Goal: Task Accomplishment & Management: Complete application form

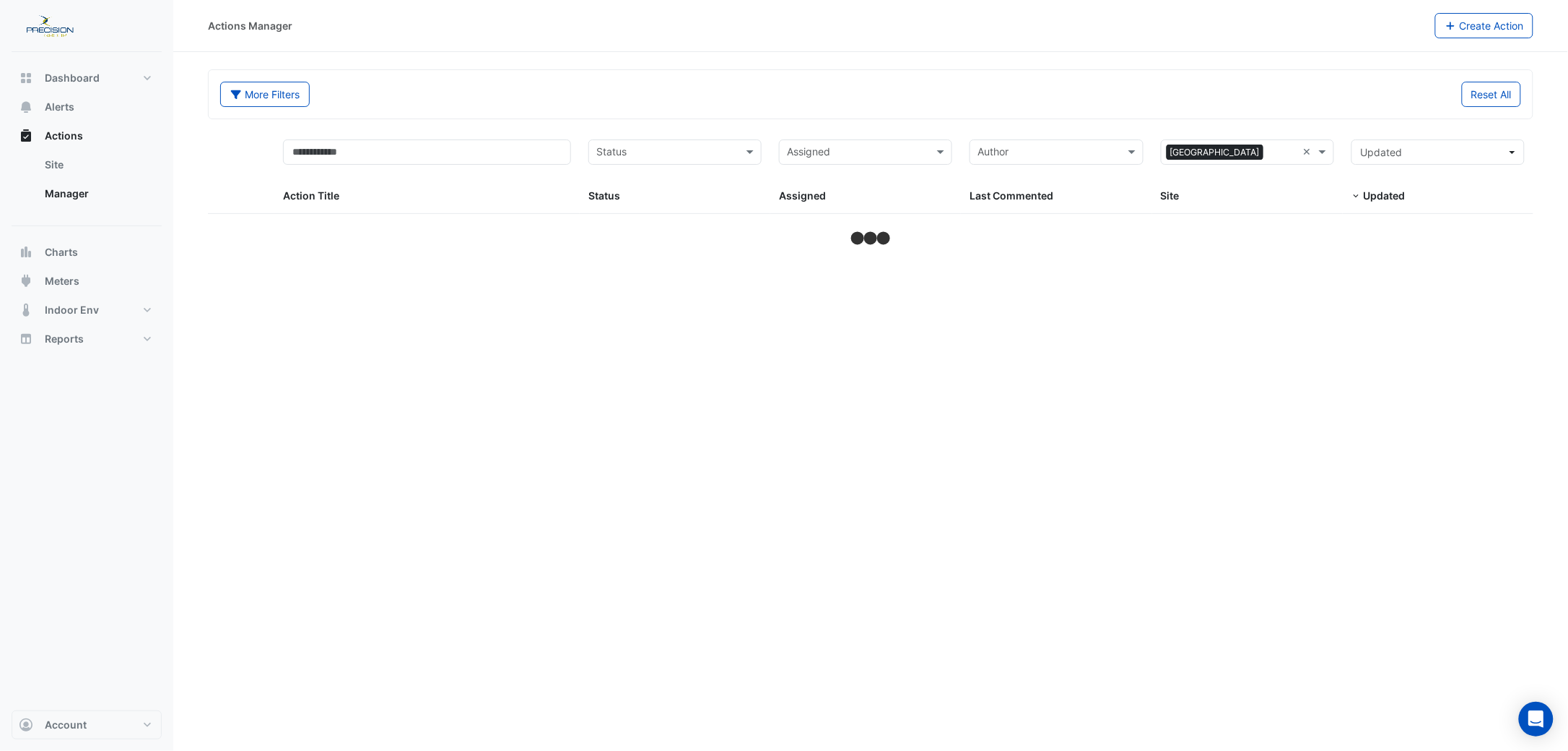
select select "***"
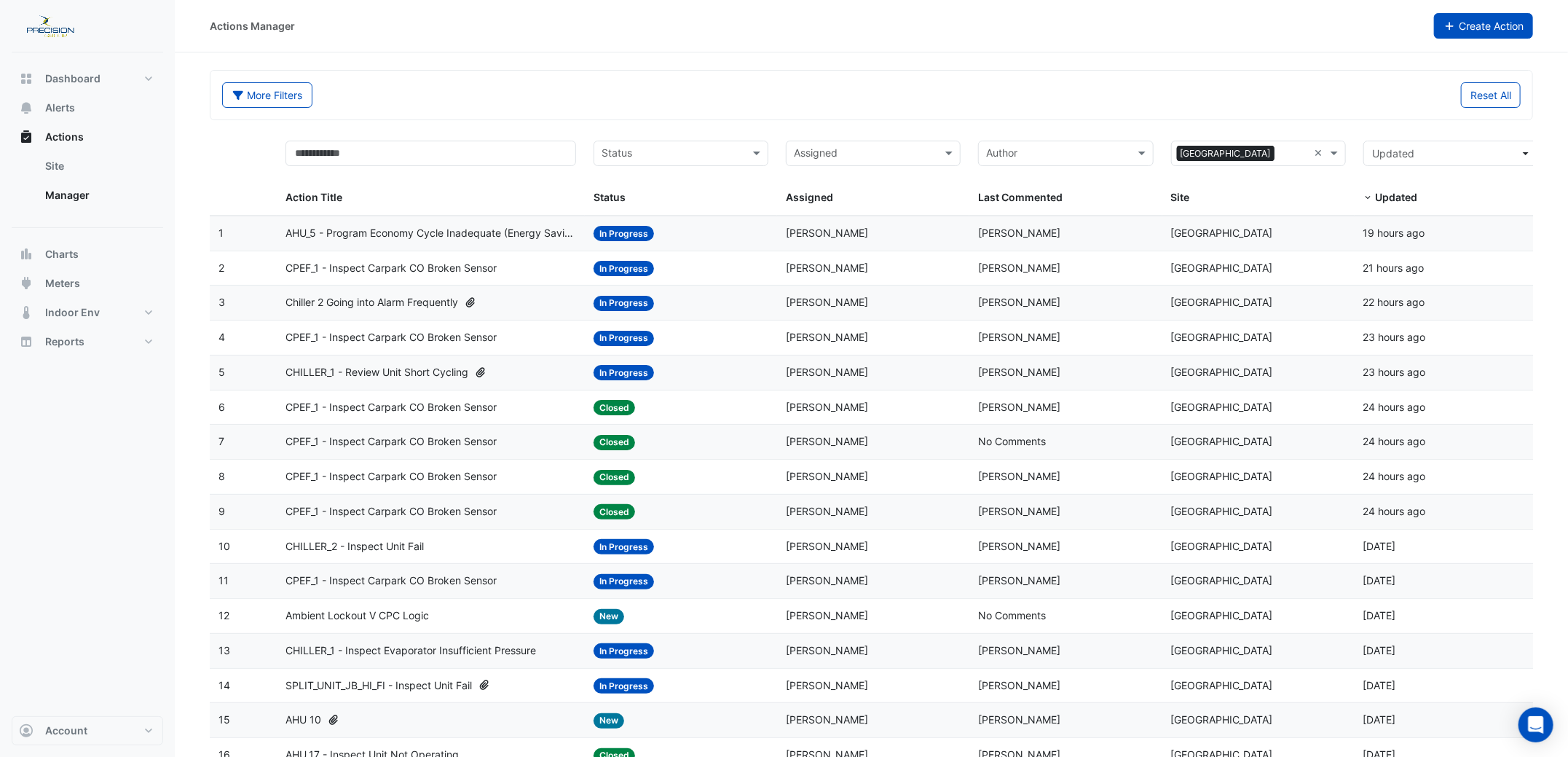
click at [1516, 19] on button "Create Action" at bounding box center [1484, 26] width 100 height 26
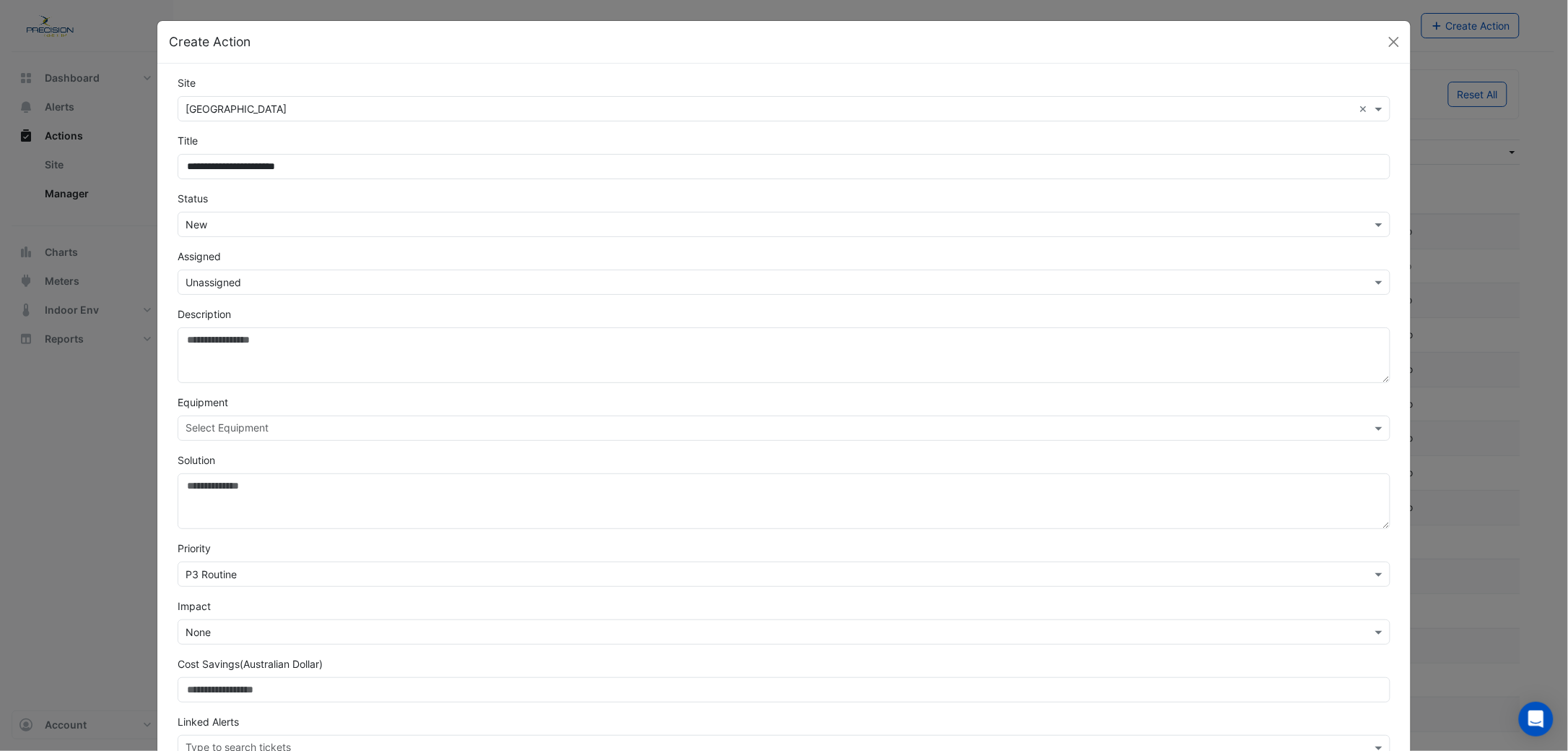
type input "**********"
click at [210, 282] on input "text" at bounding box center [769, 282] width 1169 height 15
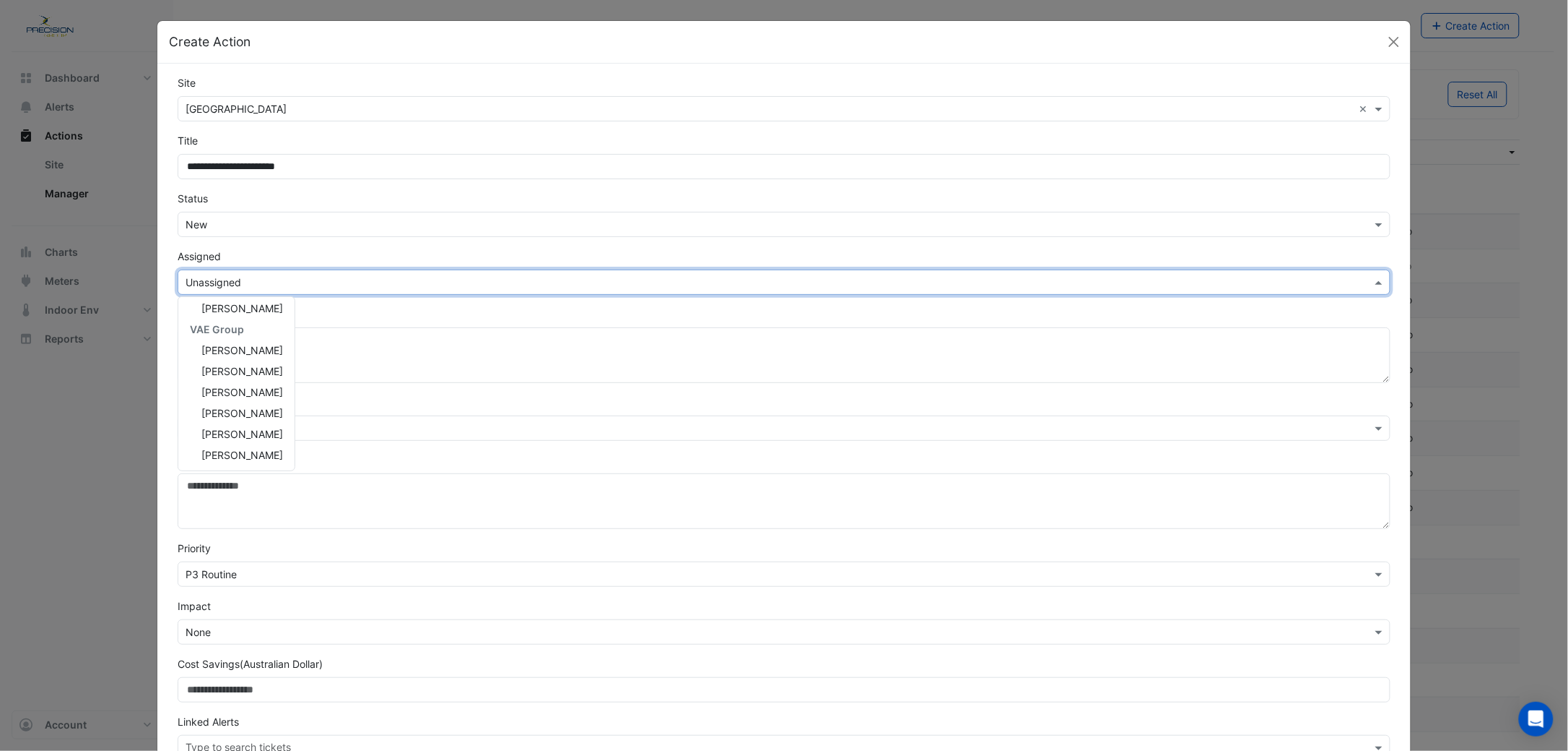
scroll to position [238, 0]
click at [229, 447] on span "[PERSON_NAME]" at bounding box center [241, 453] width 81 height 13
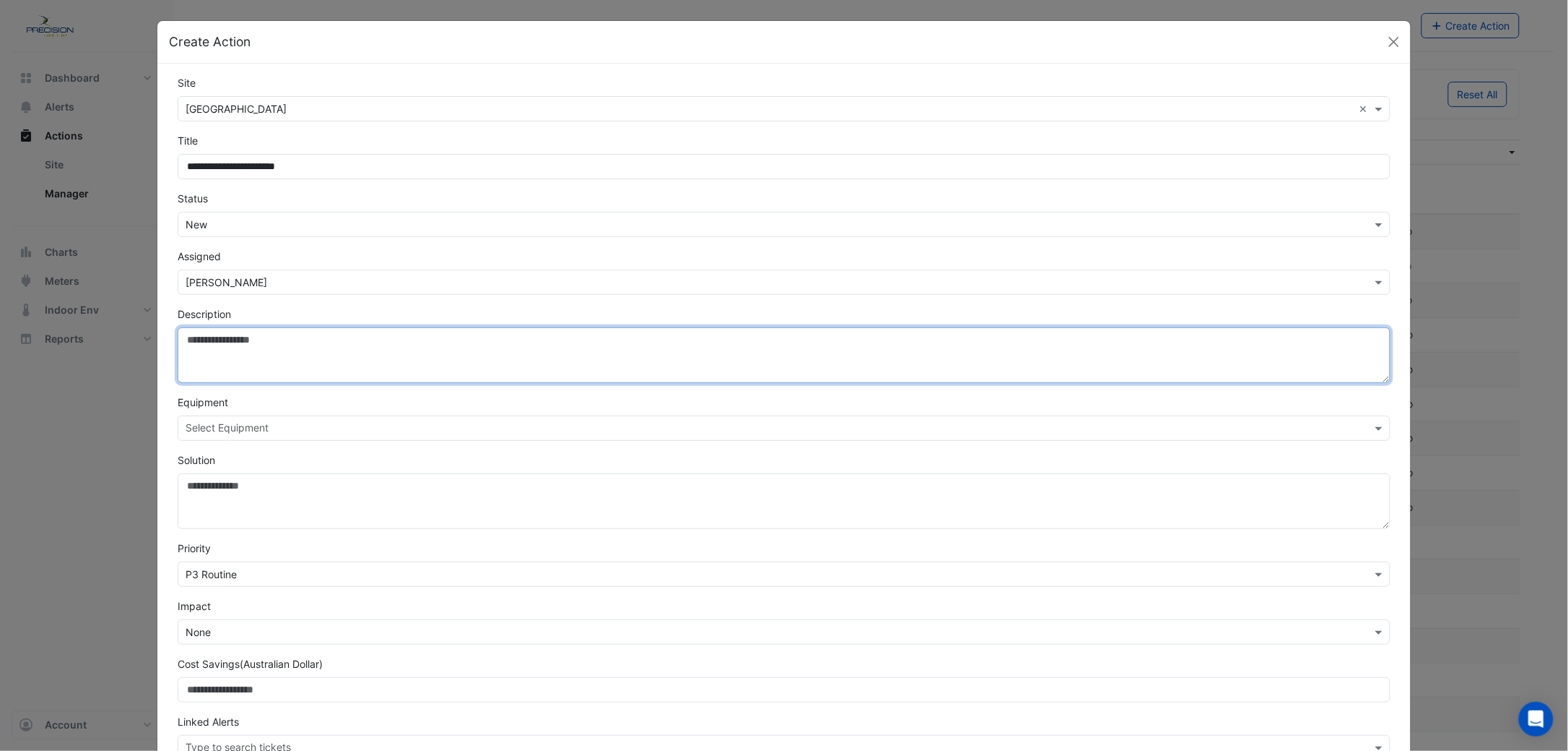
click at [207, 358] on textarea "Description" at bounding box center [784, 354] width 1213 height 56
paste textarea "**********"
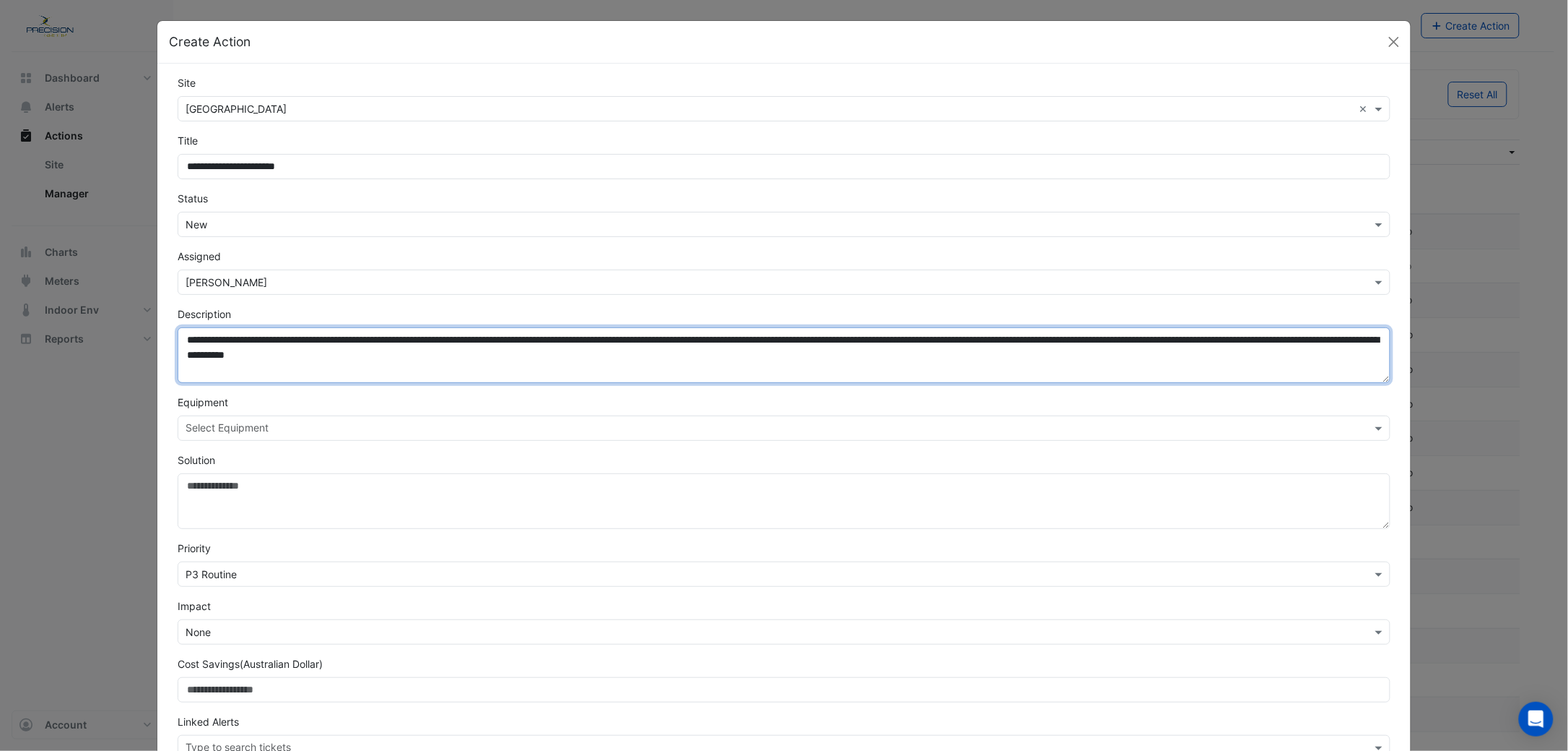
drag, startPoint x: 546, startPoint y: 354, endPoint x: 645, endPoint y: 354, distance: 99.0
click at [645, 354] on textarea "**********" at bounding box center [784, 354] width 1213 height 56
click at [571, 354] on textarea "**********" at bounding box center [784, 354] width 1213 height 56
paste textarea "**********"
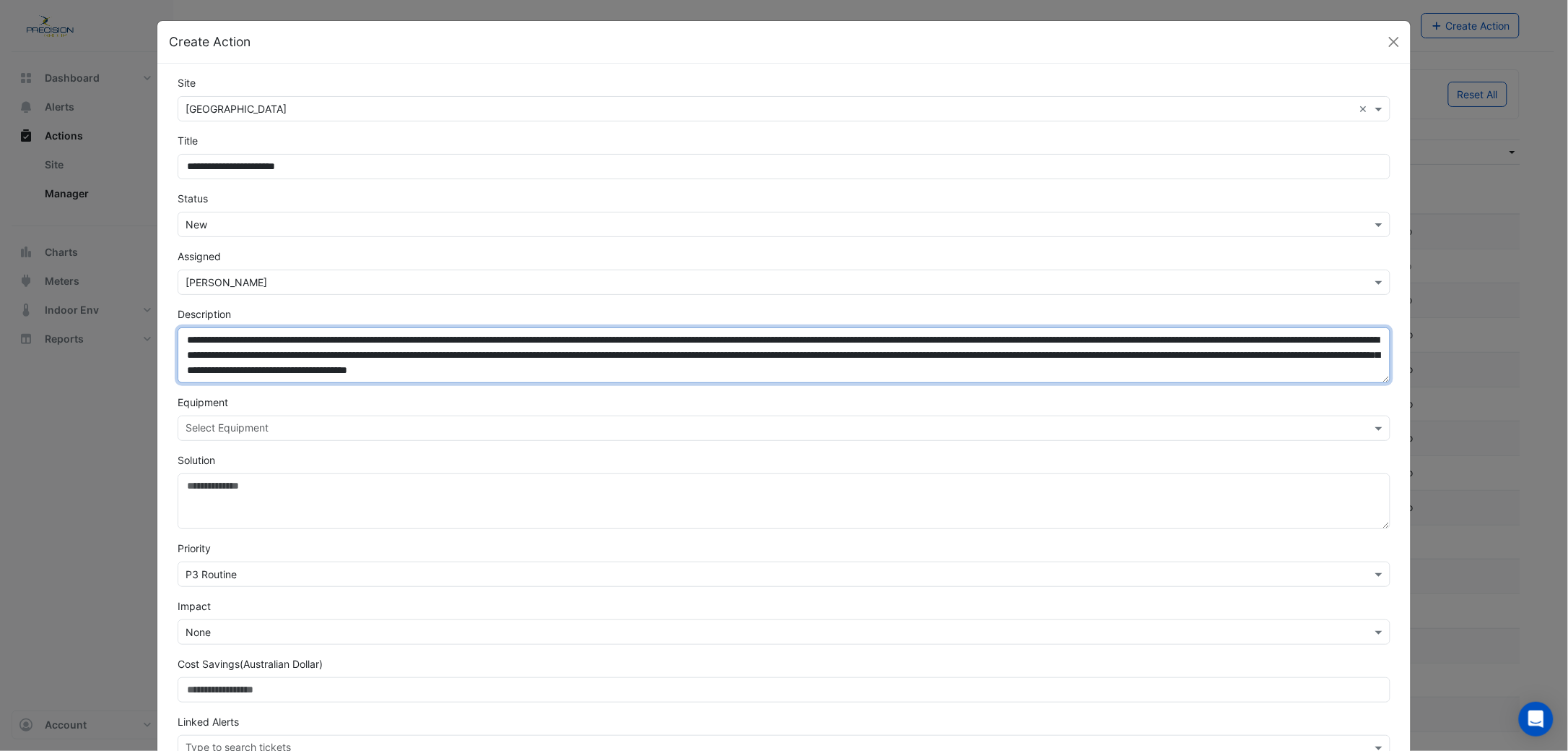
type textarea "**********"
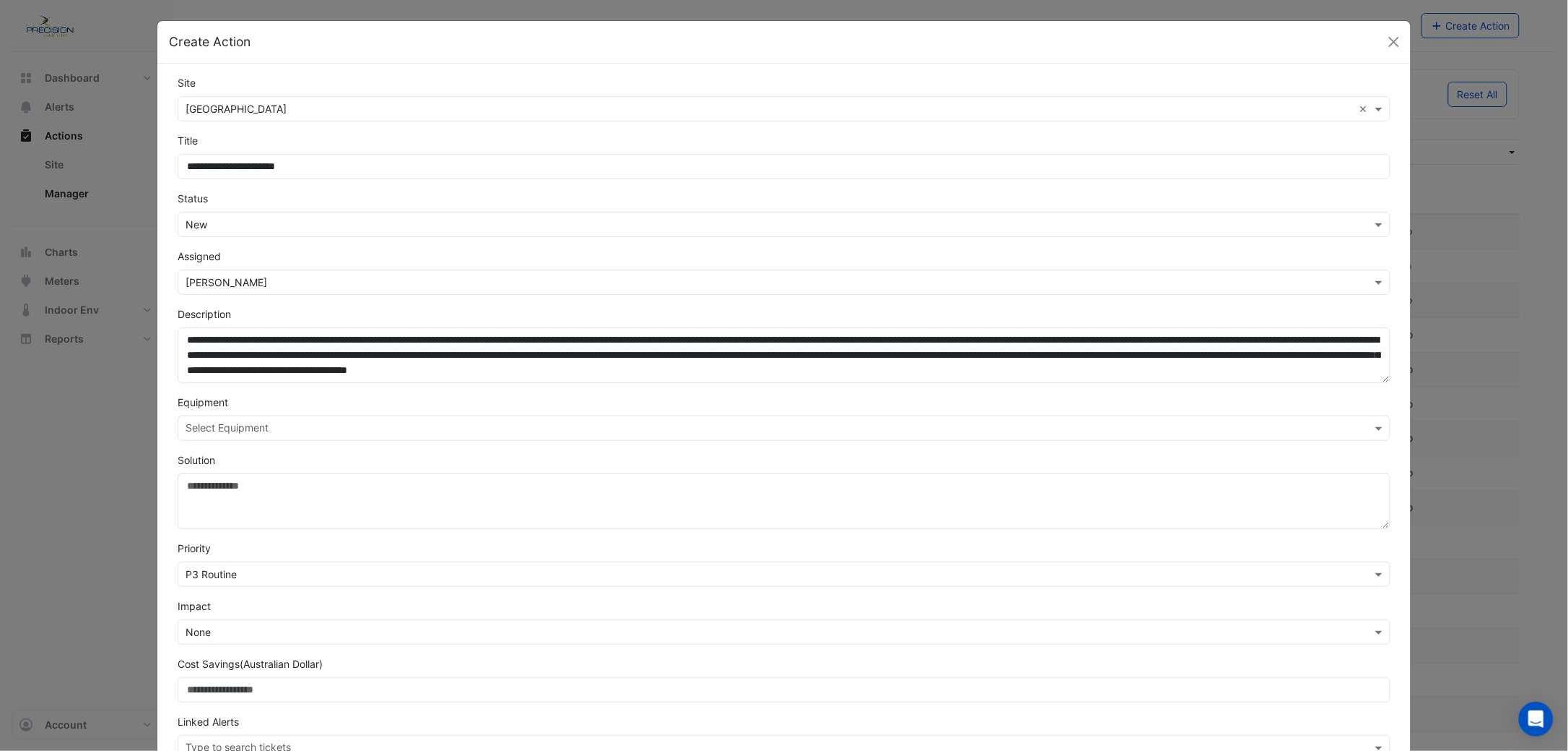
click at [235, 432] on input "text" at bounding box center [775, 429] width 1180 height 15
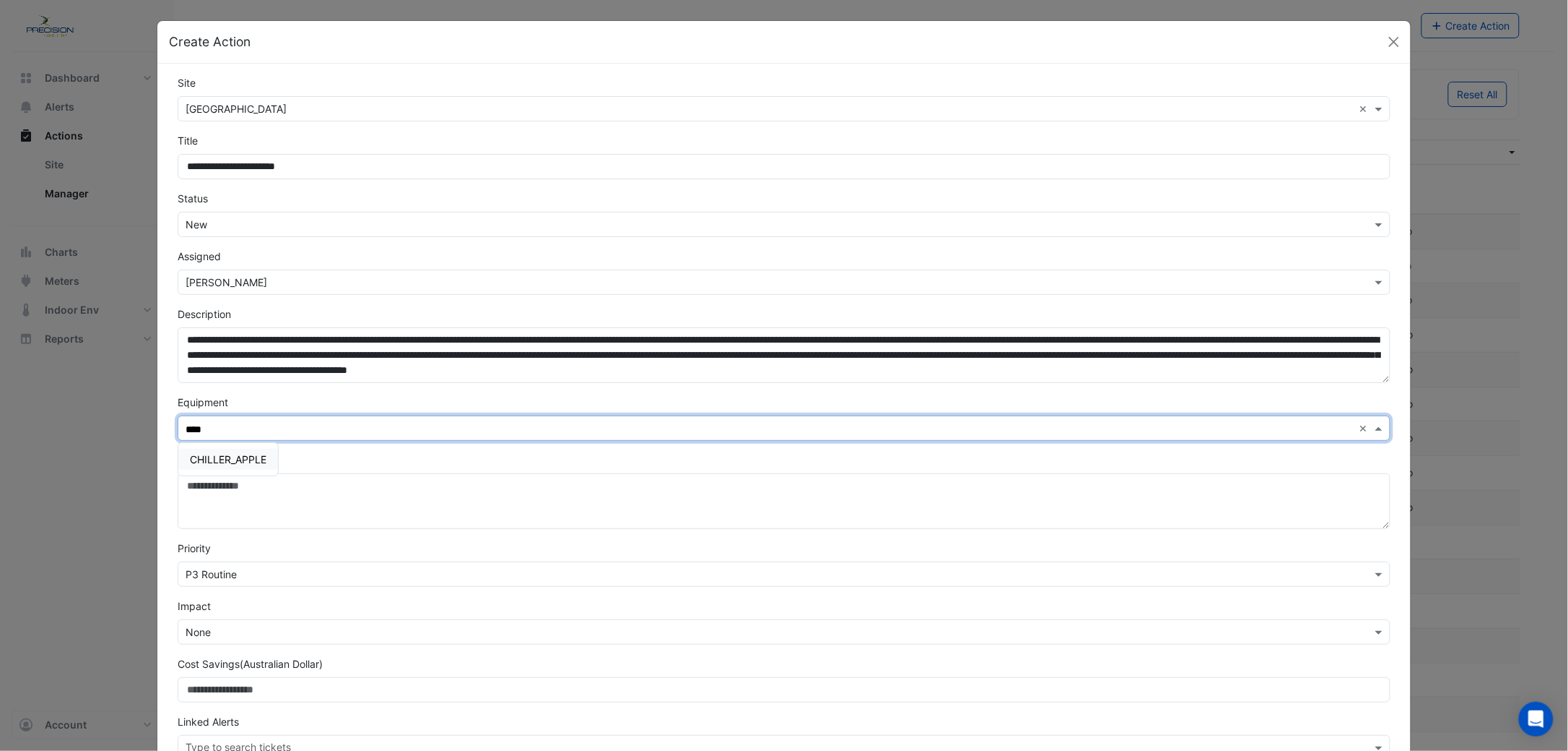
click at [216, 455] on span "CHILLER_APPLE" at bounding box center [229, 458] width 77 height 13
type input "*"
click at [416, 453] on div "Solution" at bounding box center [784, 491] width 1230 height 77
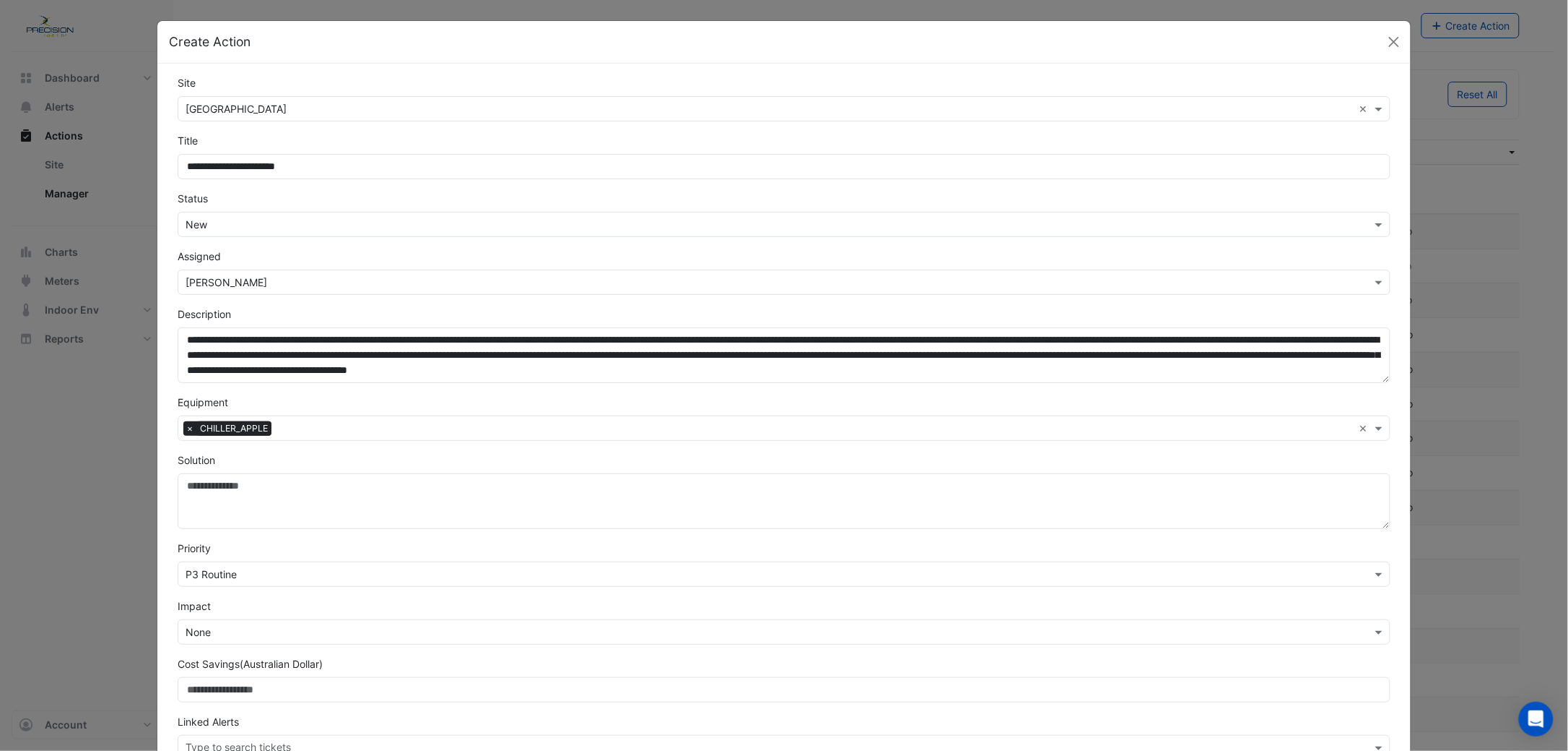
click at [204, 579] on input "text" at bounding box center [769, 574] width 1169 height 15
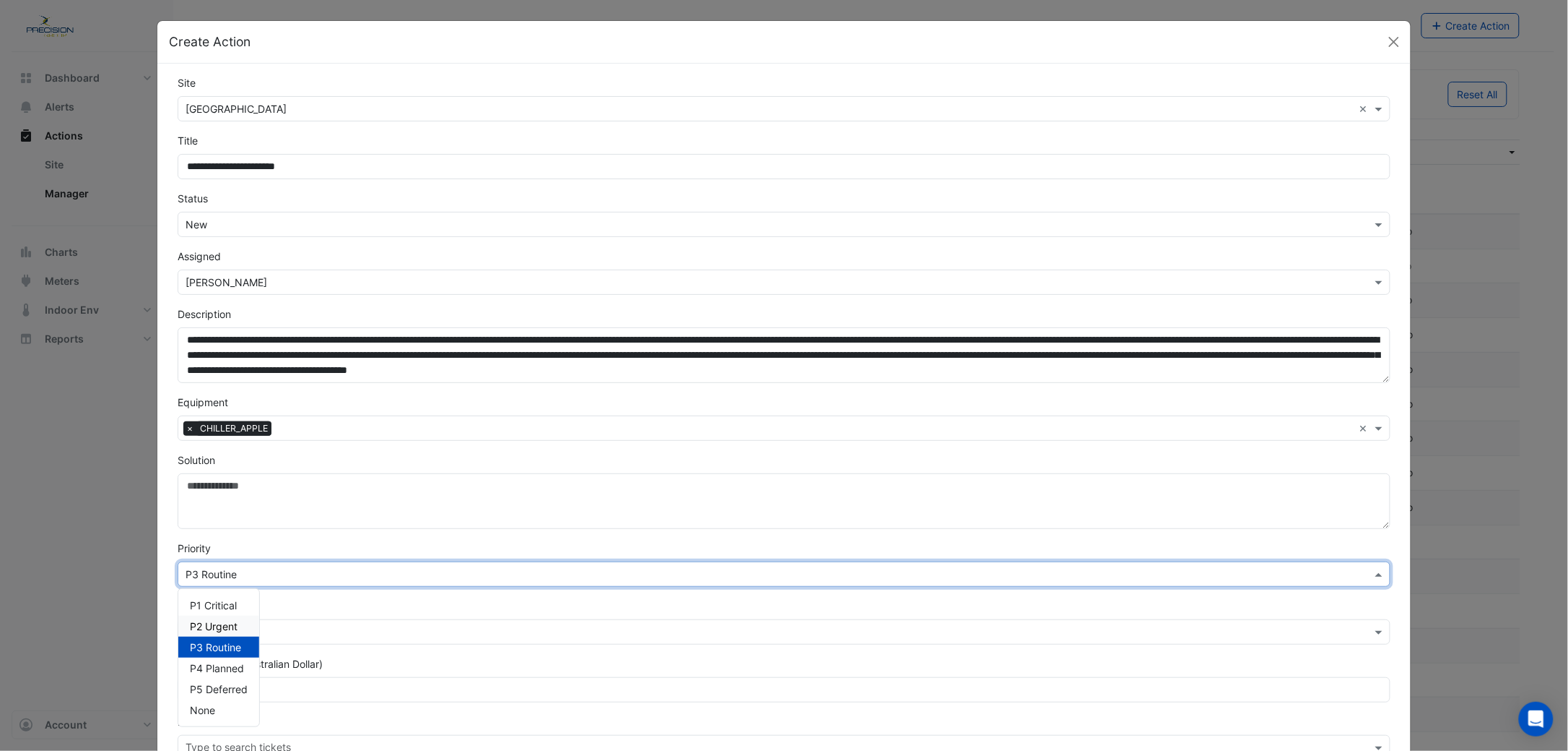
click at [204, 625] on span "P2 Urgent" at bounding box center [214, 625] width 48 height 13
click at [217, 630] on input "text" at bounding box center [769, 631] width 1169 height 15
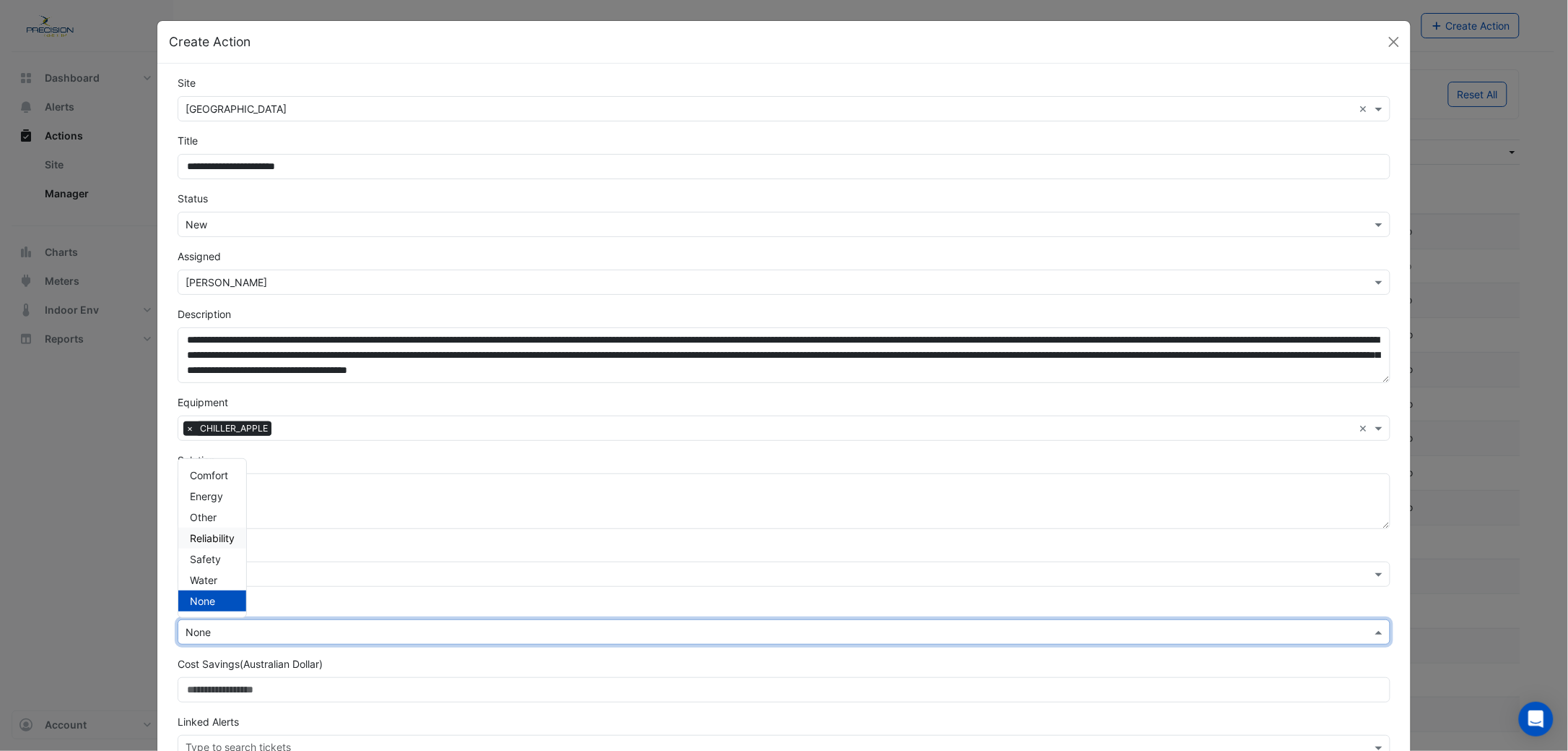
click at [223, 534] on span "Reliability" at bounding box center [213, 538] width 45 height 13
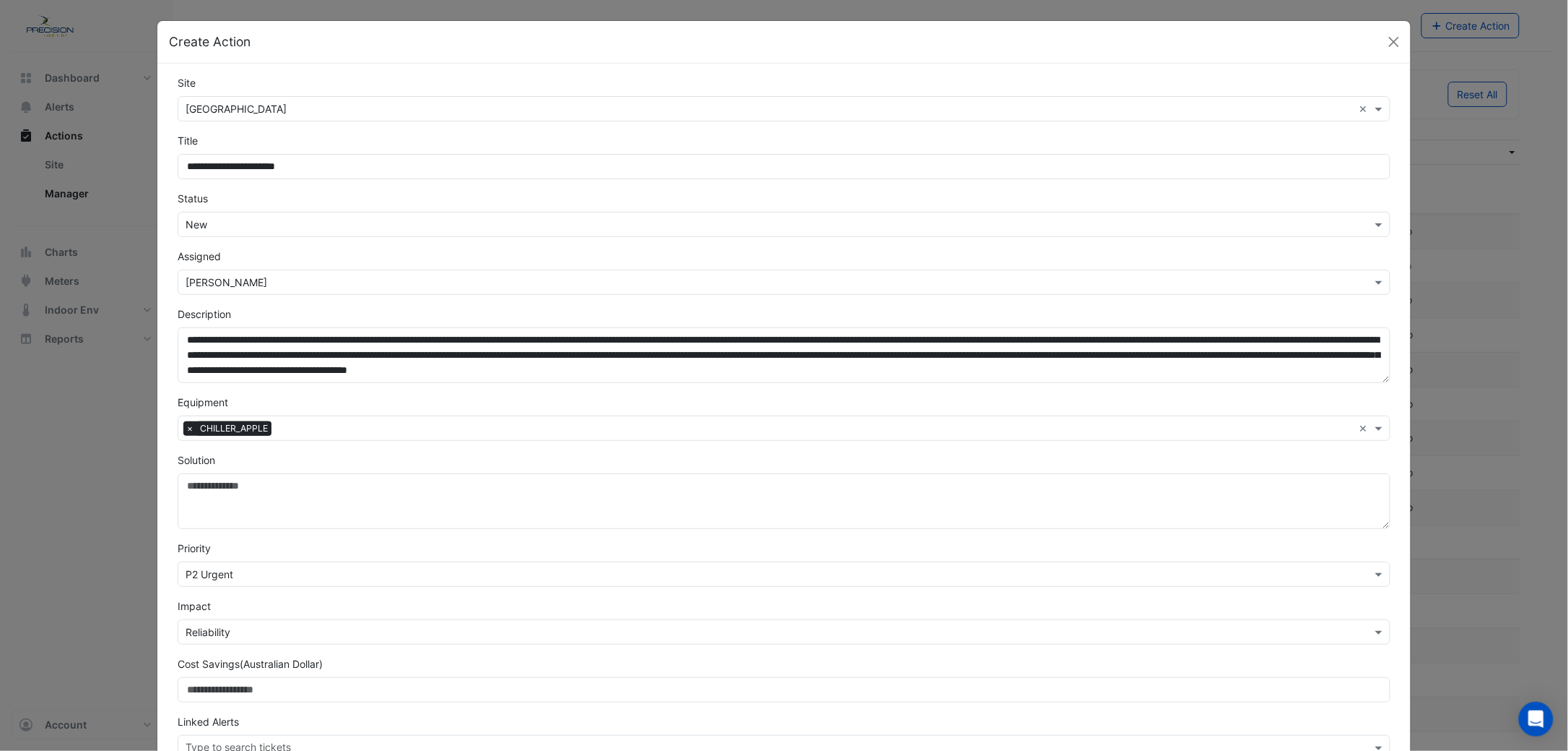
scroll to position [91, 0]
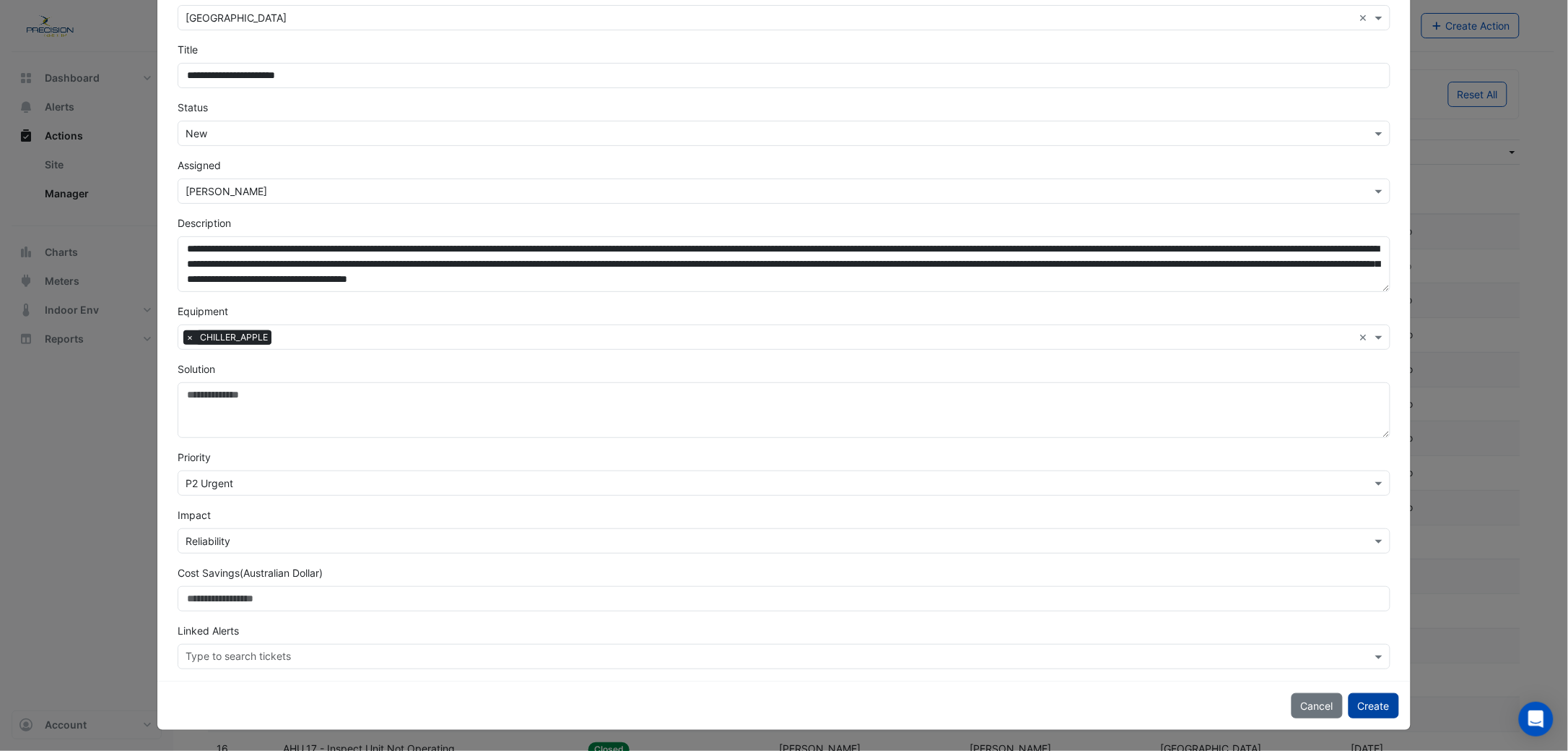
click at [1369, 702] on button "Create" at bounding box center [1375, 706] width 51 height 26
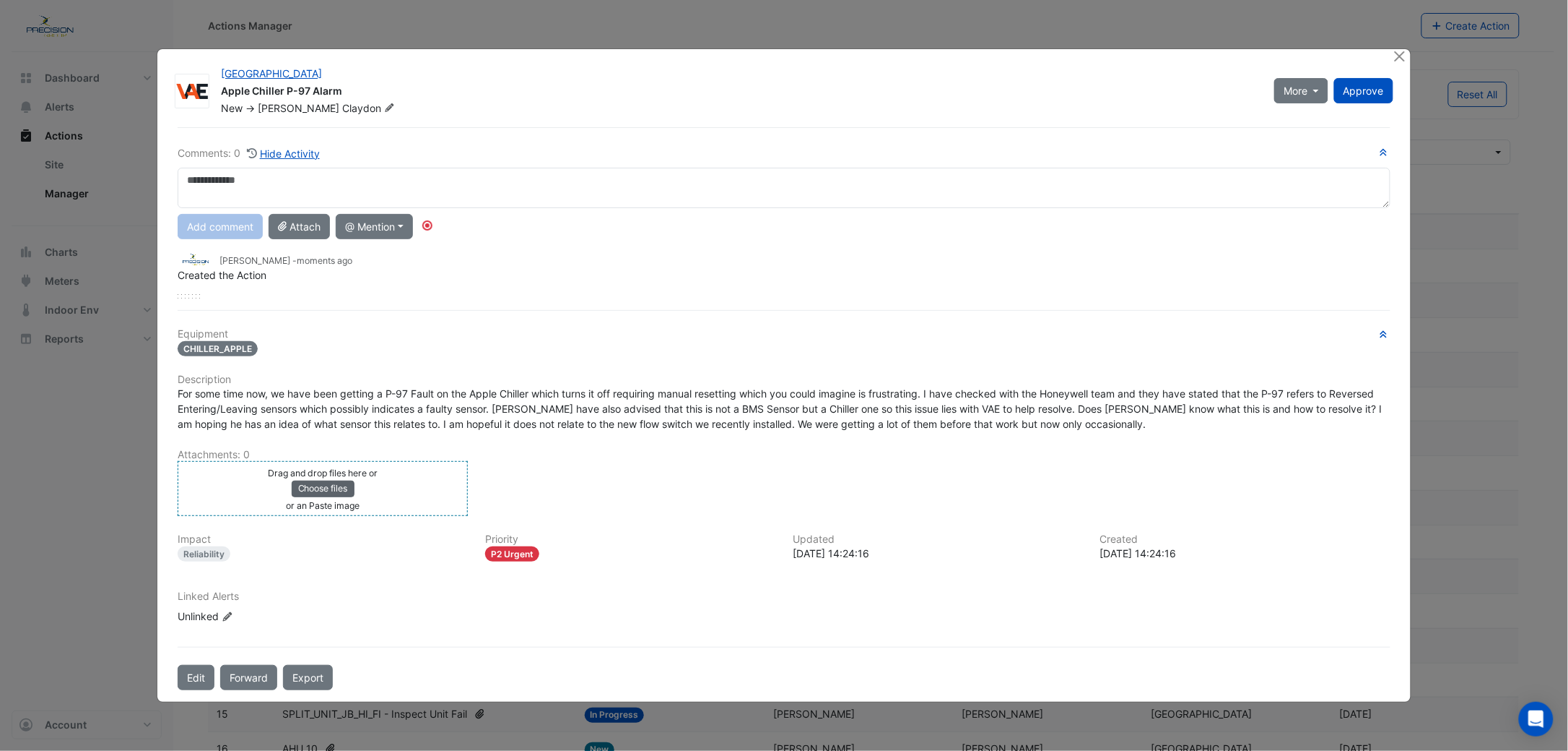
click at [321, 483] on button "Choose files" at bounding box center [323, 488] width 63 height 16
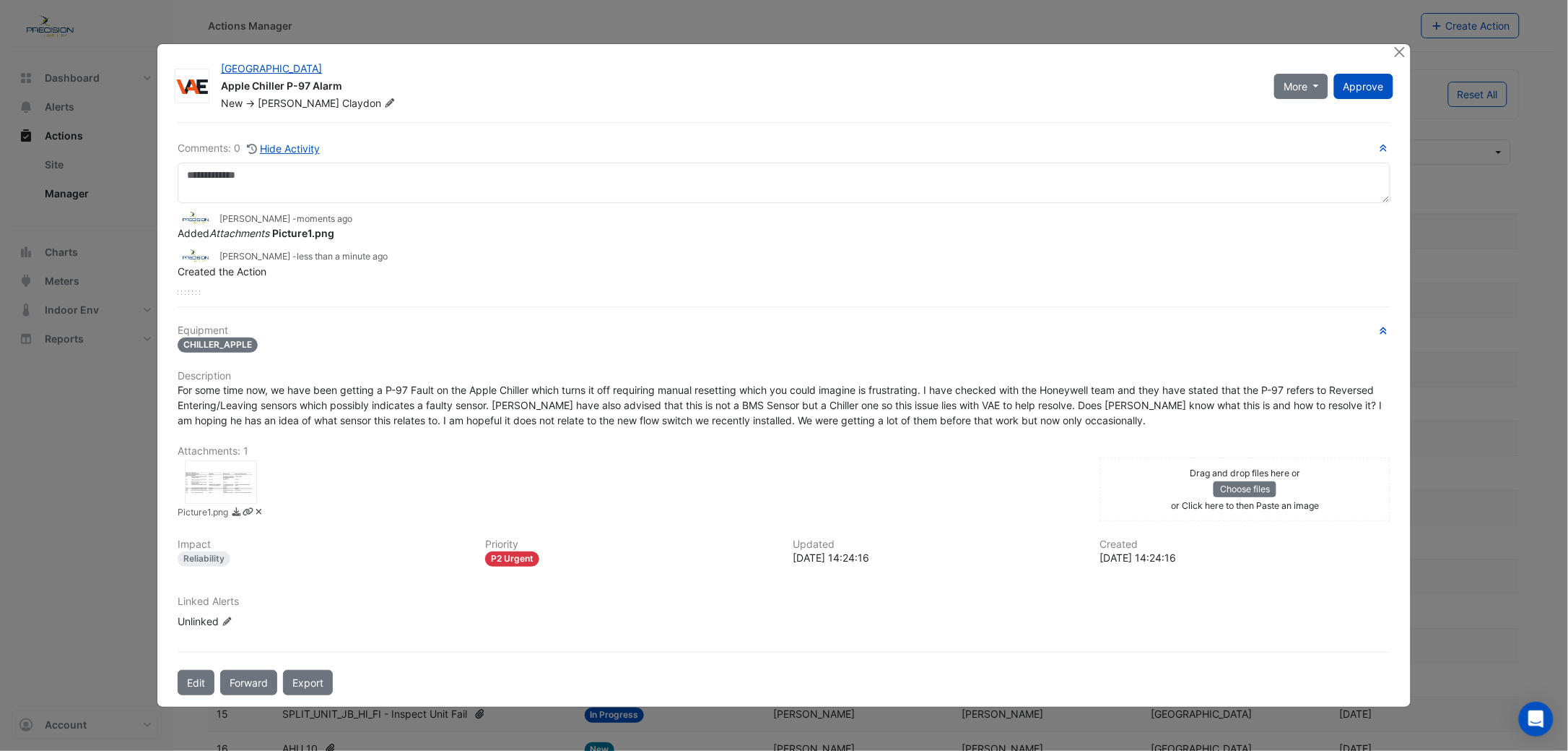
click at [497, 404] on span "For some time now, we have been getting a P-97 Fault on the Apple Chiller which…" at bounding box center [781, 404] width 1207 height 42
click at [497, 402] on span "For some time now, we have been getting a P-97 Fault on the Apple Chiller which…" at bounding box center [781, 404] width 1207 height 42
click at [908, 415] on span "For some time now, we have been getting a P-97 Fault on the Apple Chiller which…" at bounding box center [781, 404] width 1207 height 42
drag, startPoint x: 907, startPoint y: 415, endPoint x: 1095, endPoint y: 417, distance: 188.0
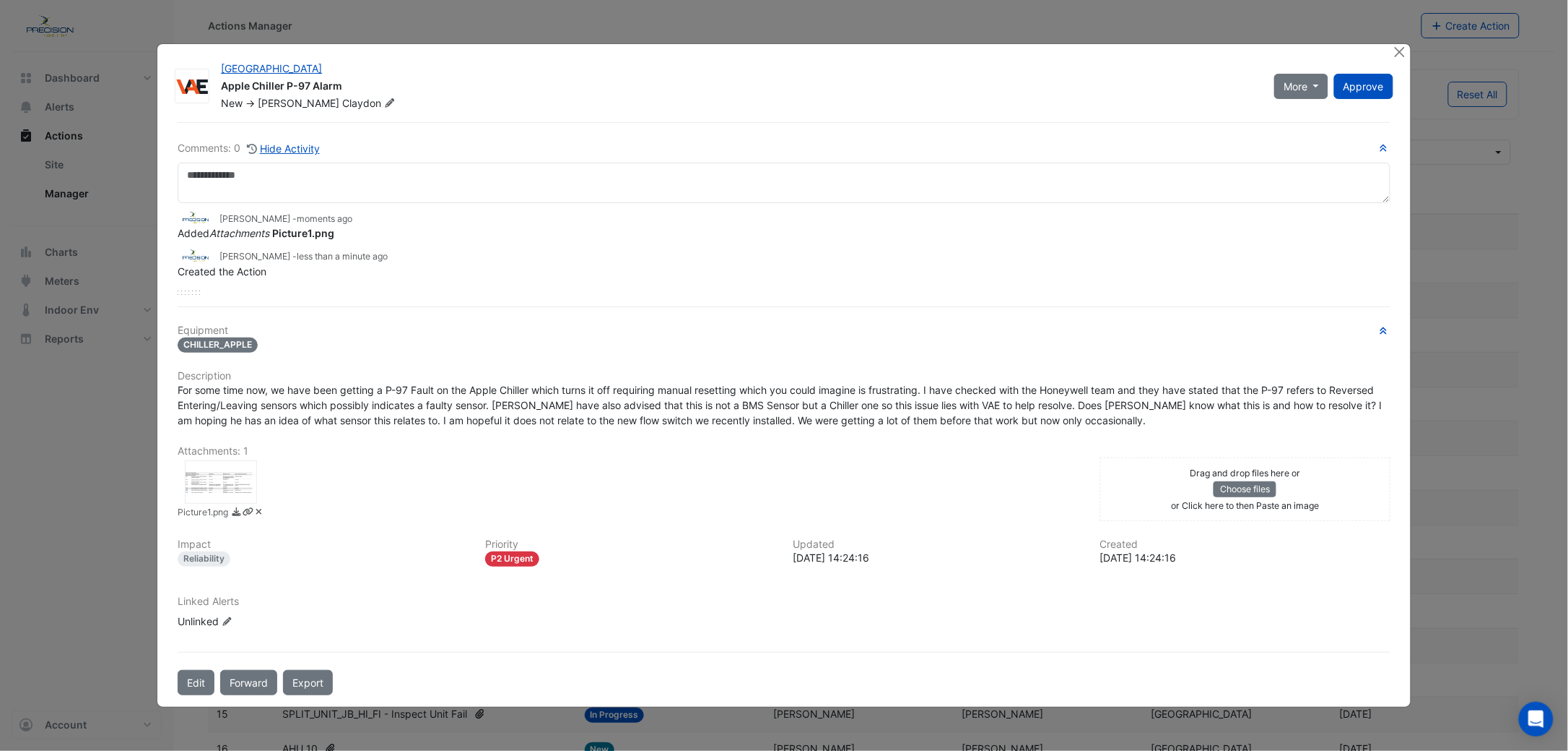
click at [1095, 417] on div "For some time now, we have been getting a P-97 Fault on the Apple Chiller which…" at bounding box center [784, 404] width 1213 height 45
click at [1364, 85] on span "Approve" at bounding box center [1363, 86] width 40 height 13
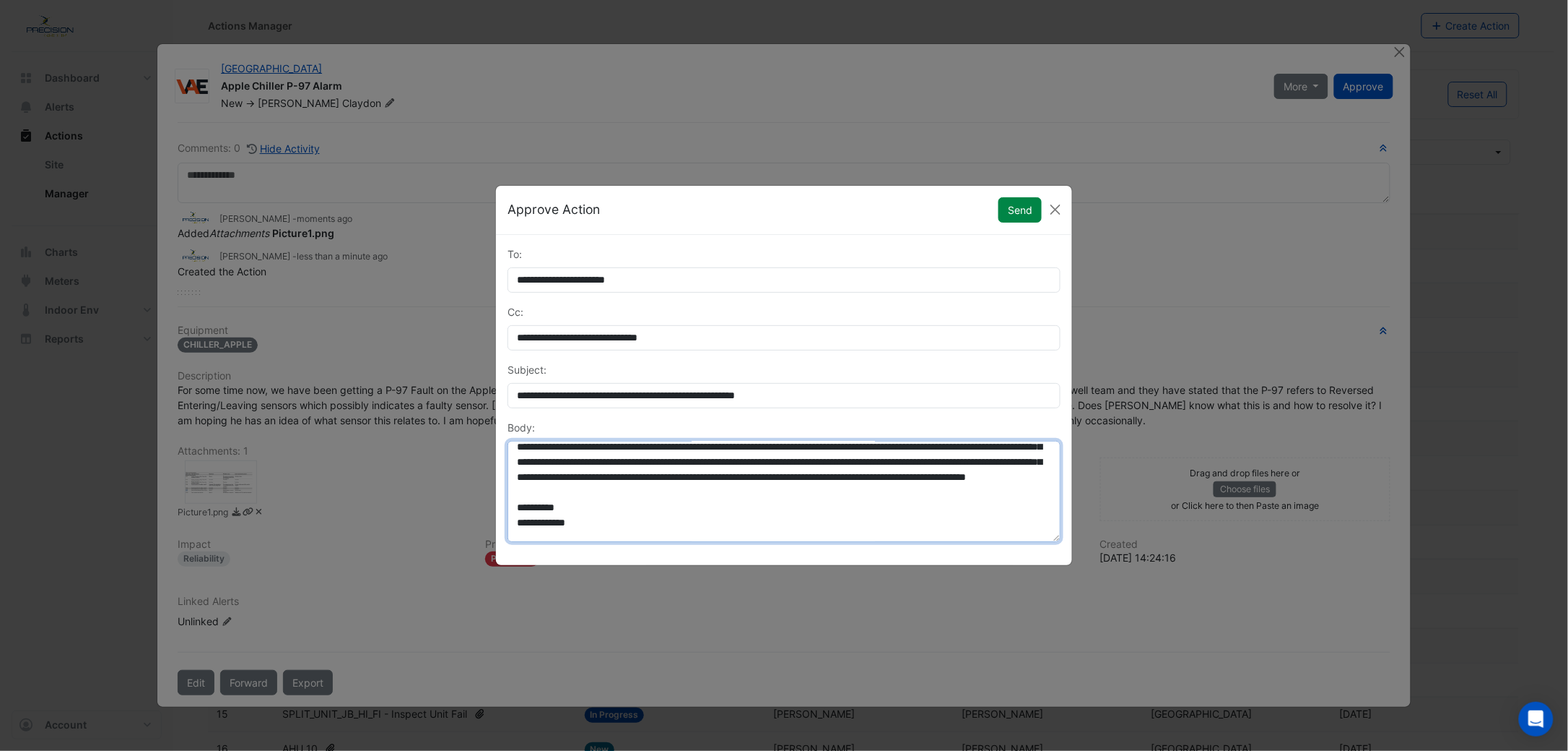
scroll to position [47, 0]
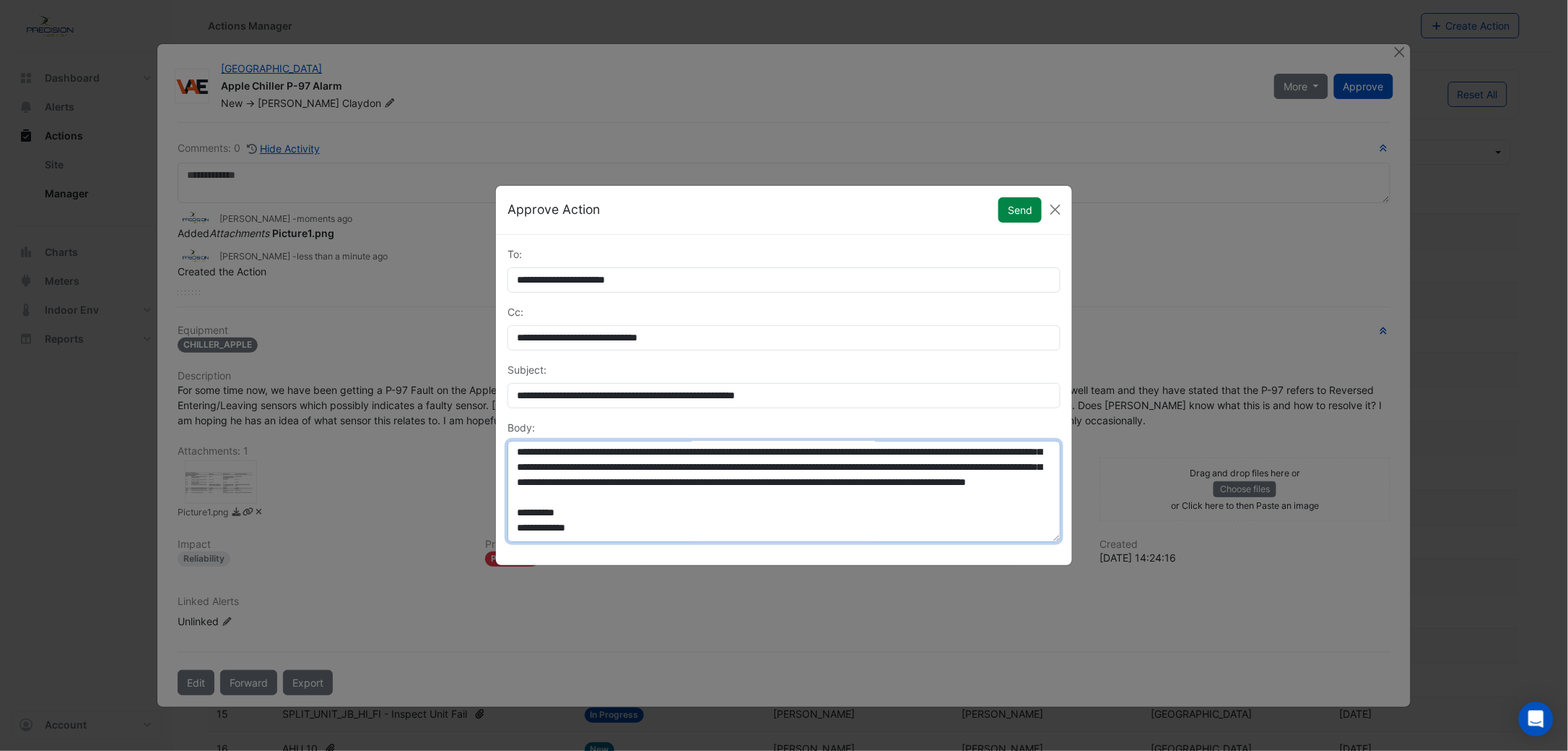
click at [555, 468] on textarea "**********" at bounding box center [784, 491] width 553 height 101
type textarea "**********"
click at [1017, 209] on button "Send" at bounding box center [1020, 210] width 43 height 26
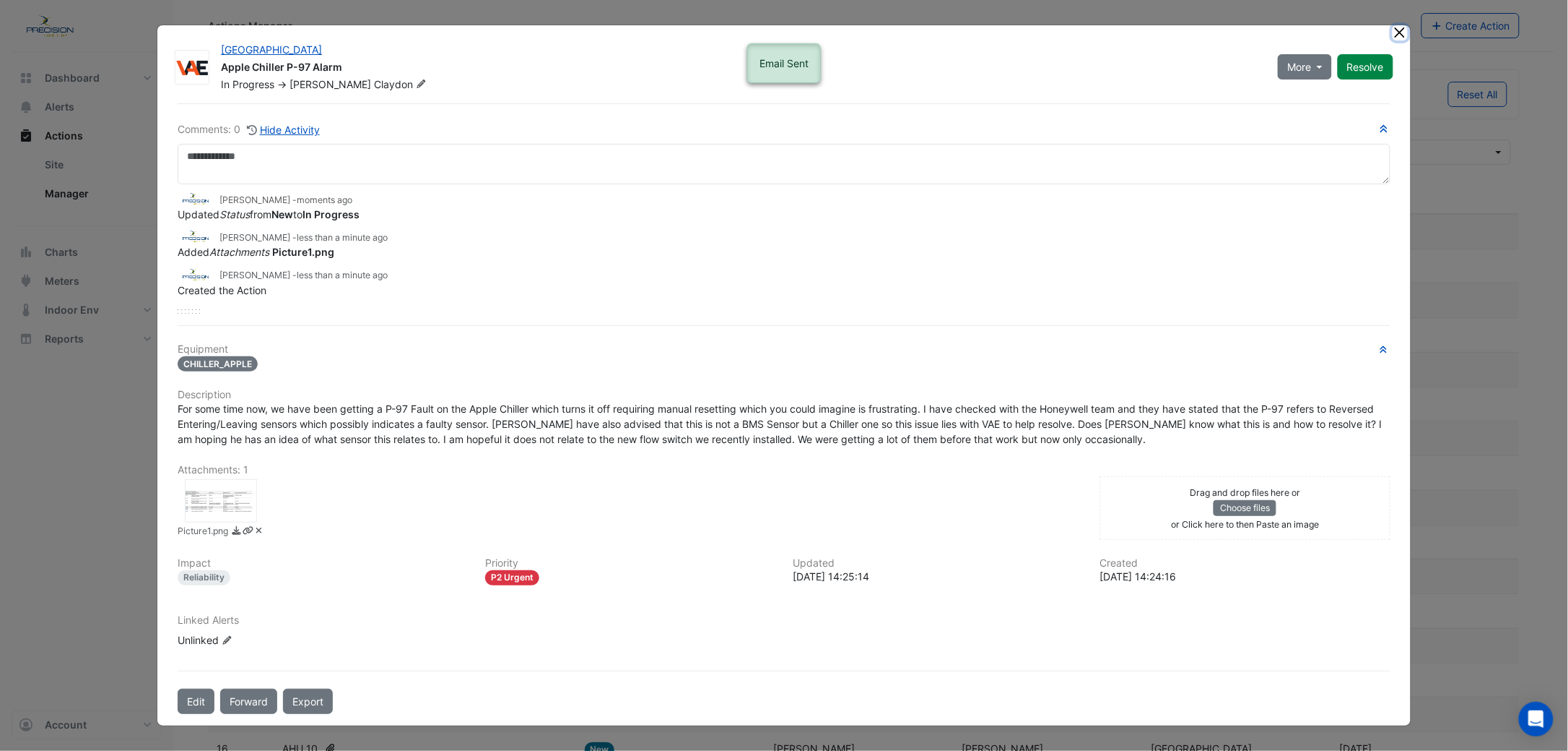
click at [1397, 29] on button "Close" at bounding box center [1399, 32] width 15 height 15
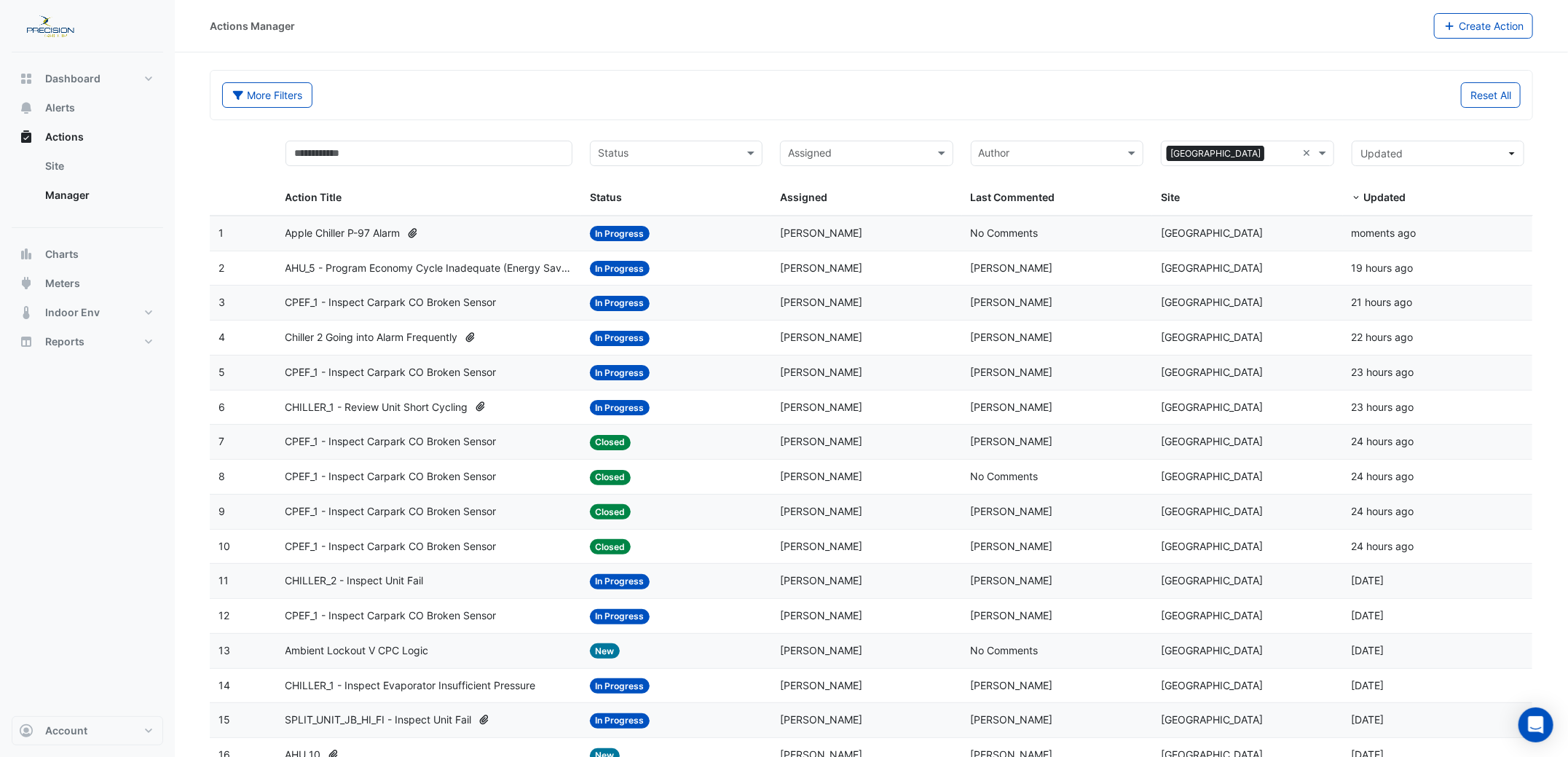
click at [516, 268] on span "AHU_5 - Program Economy Cycle Inadequate (Energy Saving)" at bounding box center [429, 268] width 287 height 17
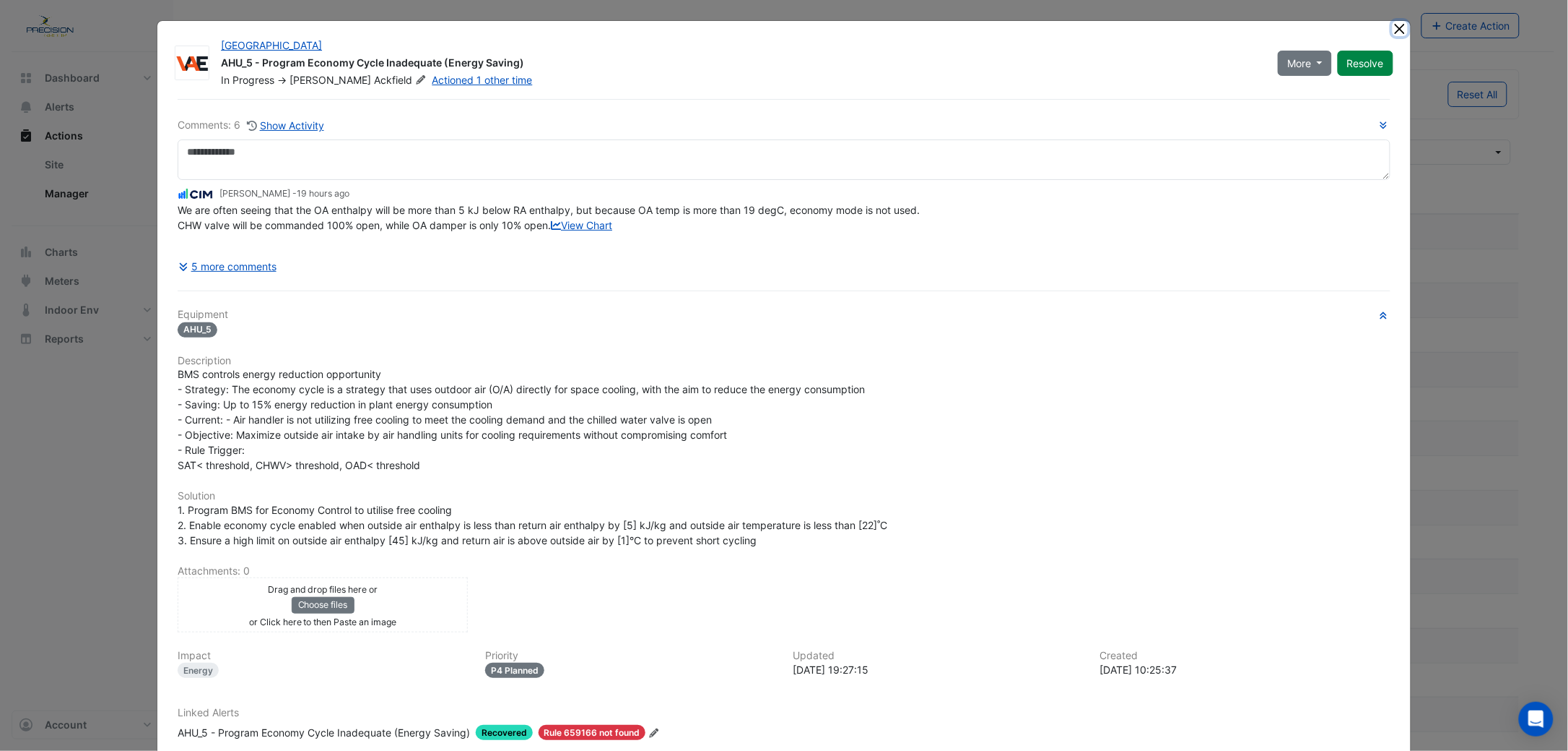
click at [1392, 29] on button "Close" at bounding box center [1399, 27] width 15 height 15
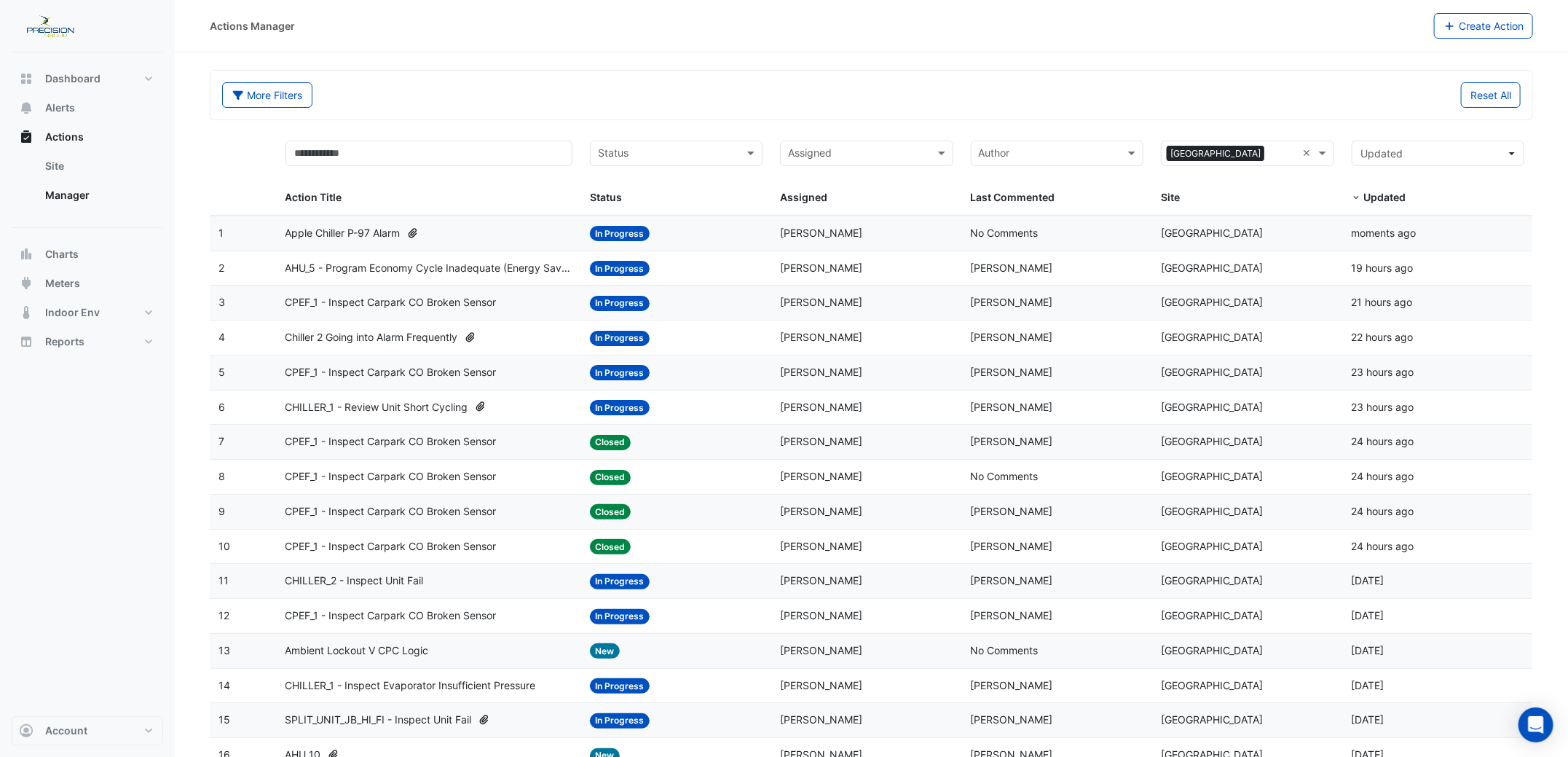
click at [351, 302] on span "CPEF_1 - Inspect Carpark CO Broken Sensor" at bounding box center [390, 302] width 211 height 17
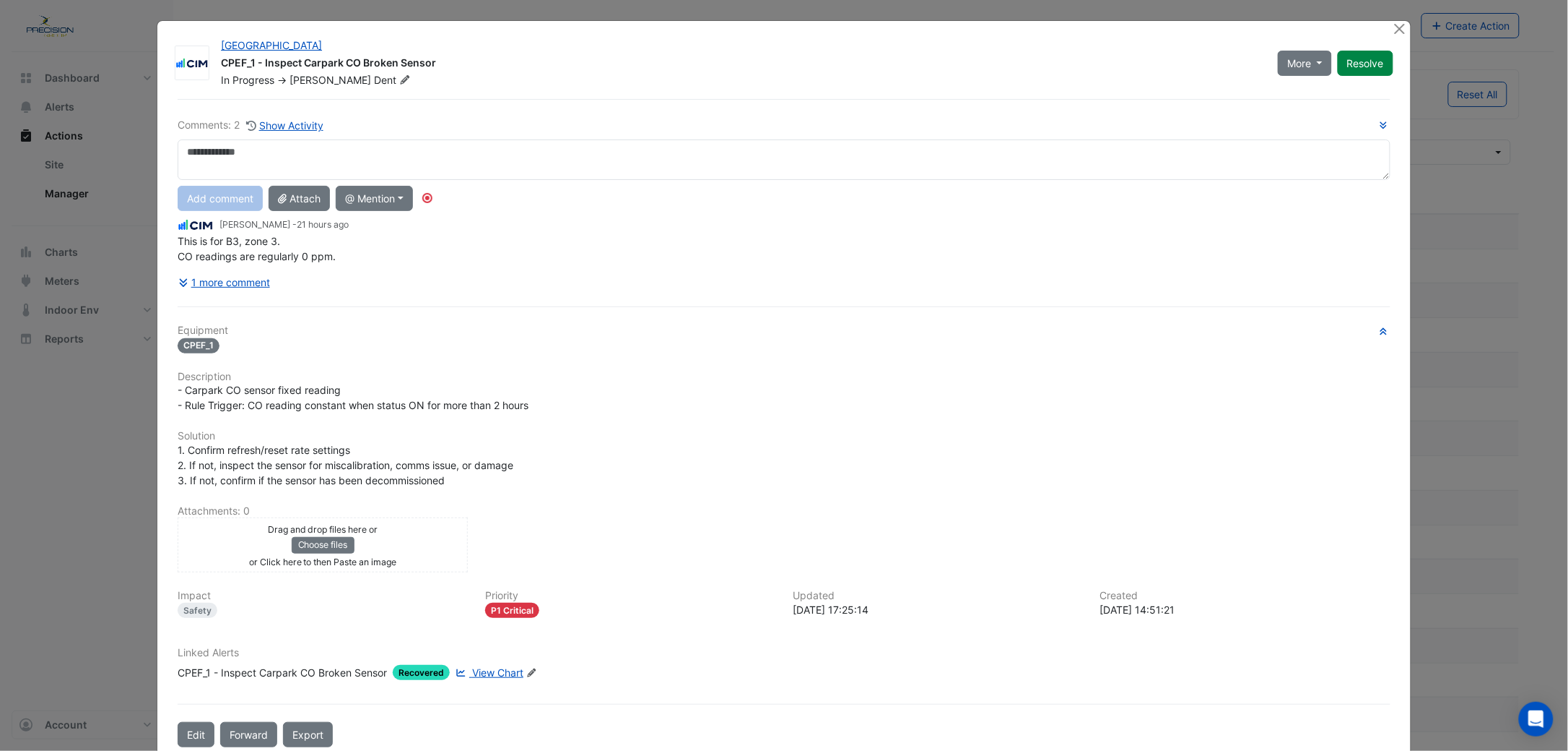
click at [247, 156] on textarea at bounding box center [784, 159] width 1213 height 40
type textarea "*"
click at [387, 202] on button "@ Mention" at bounding box center [374, 198] width 78 height 26
click at [392, 287] on button "[PERSON_NAME]" at bounding box center [394, 286] width 116 height 27
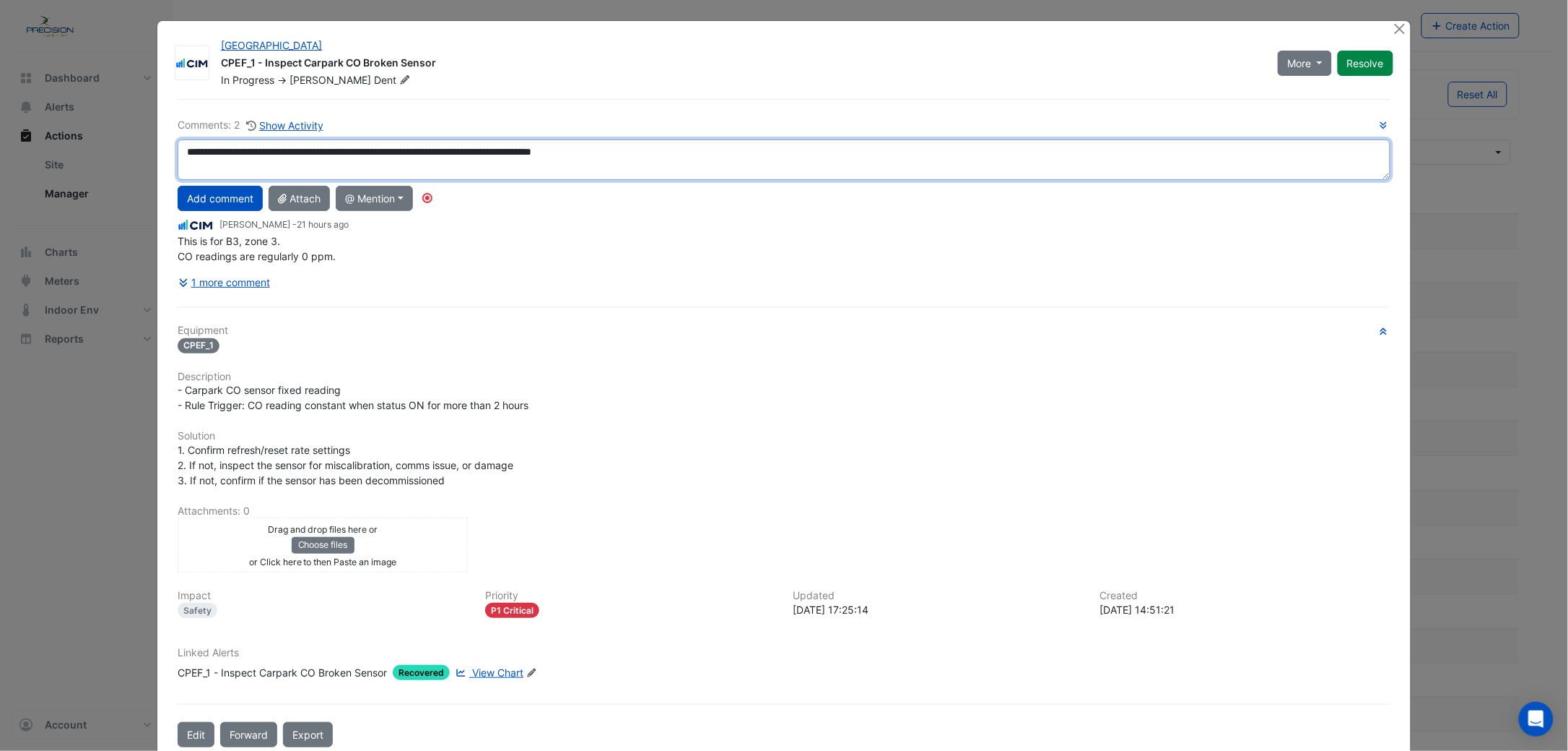
click at [655, 153] on textarea "**********" at bounding box center [784, 159] width 1213 height 40
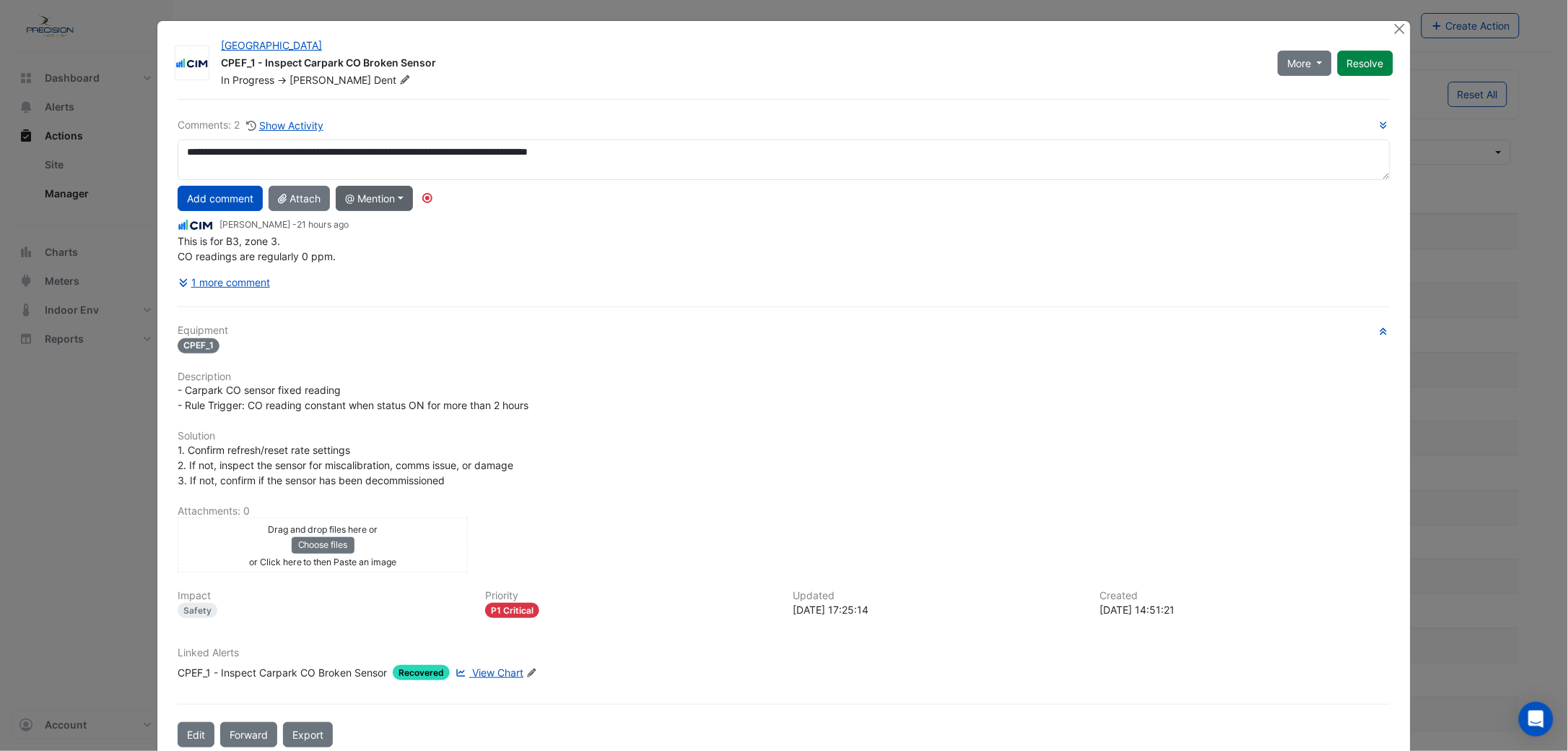
click at [368, 197] on button "@ Mention" at bounding box center [374, 198] width 78 height 26
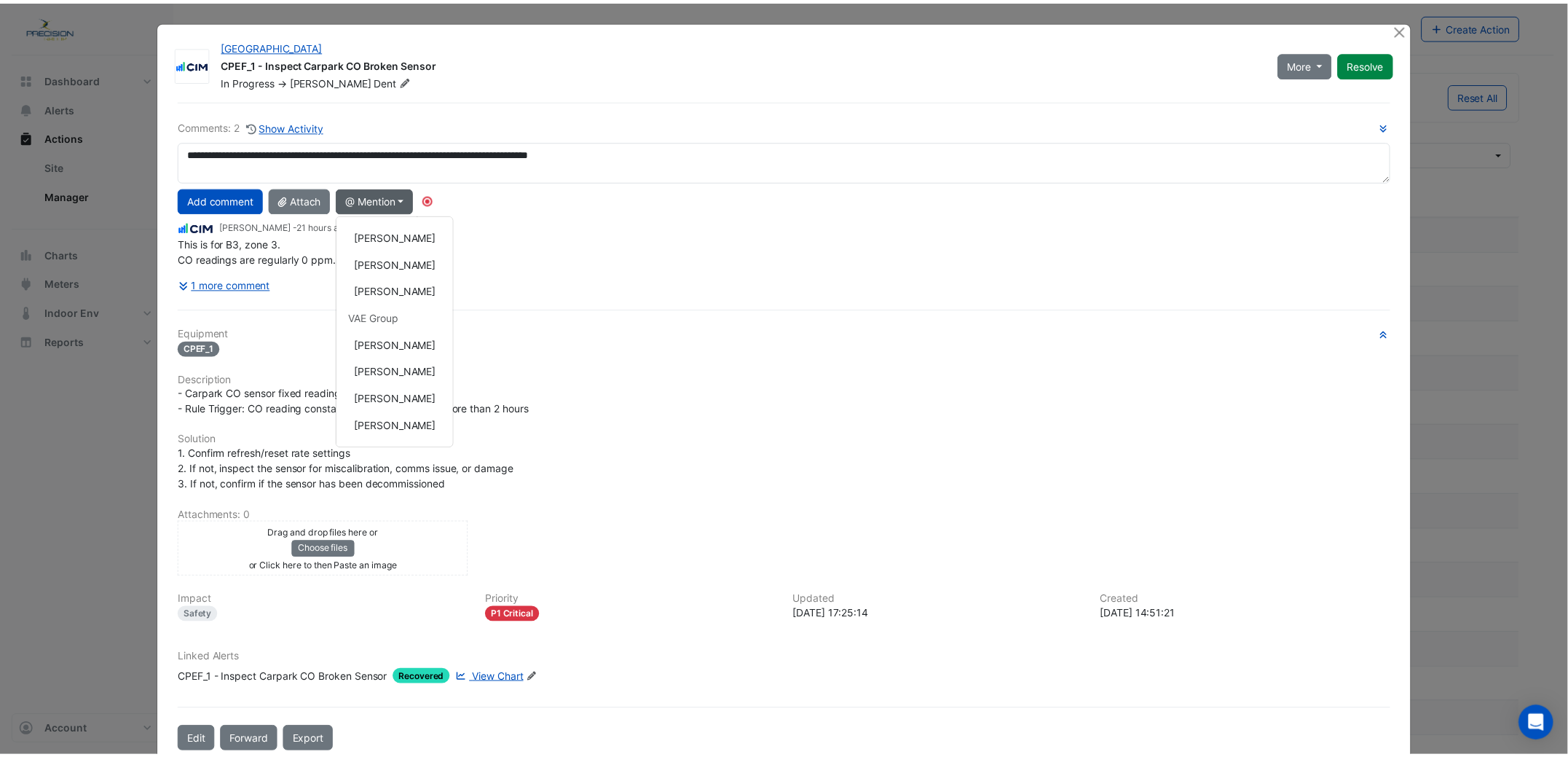
scroll to position [228, 0]
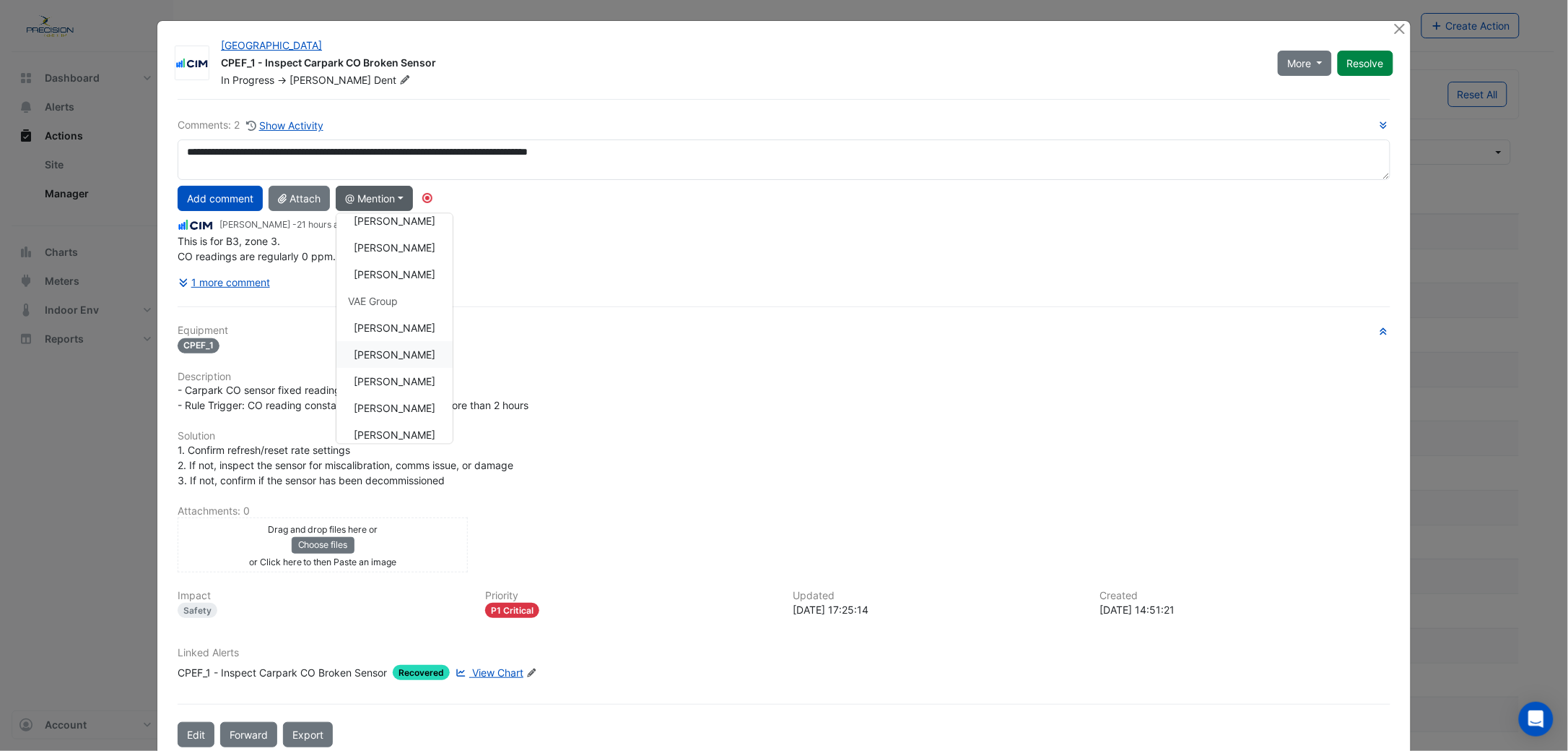
click at [390, 353] on button "[PERSON_NAME]" at bounding box center [394, 353] width 116 height 27
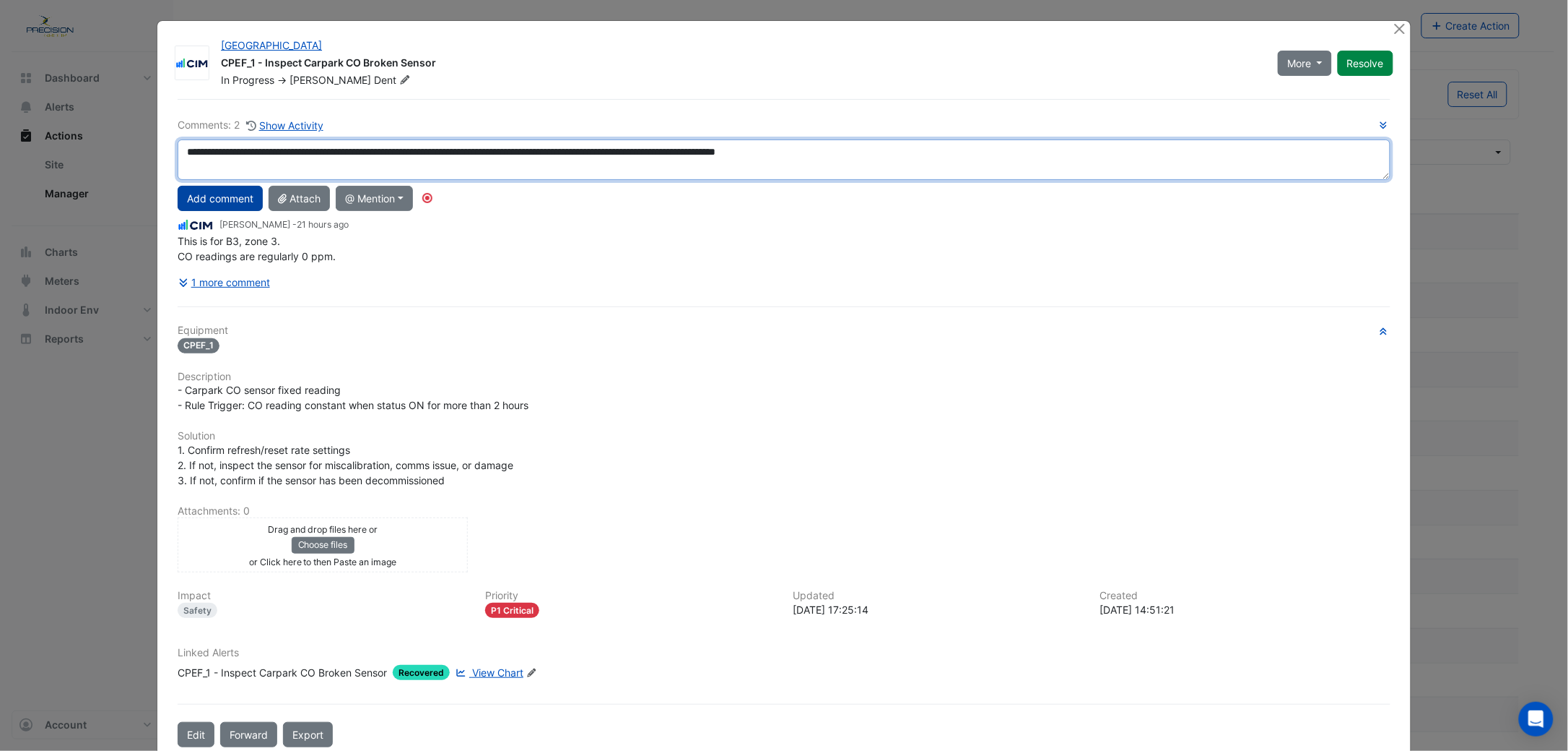
type textarea "**********"
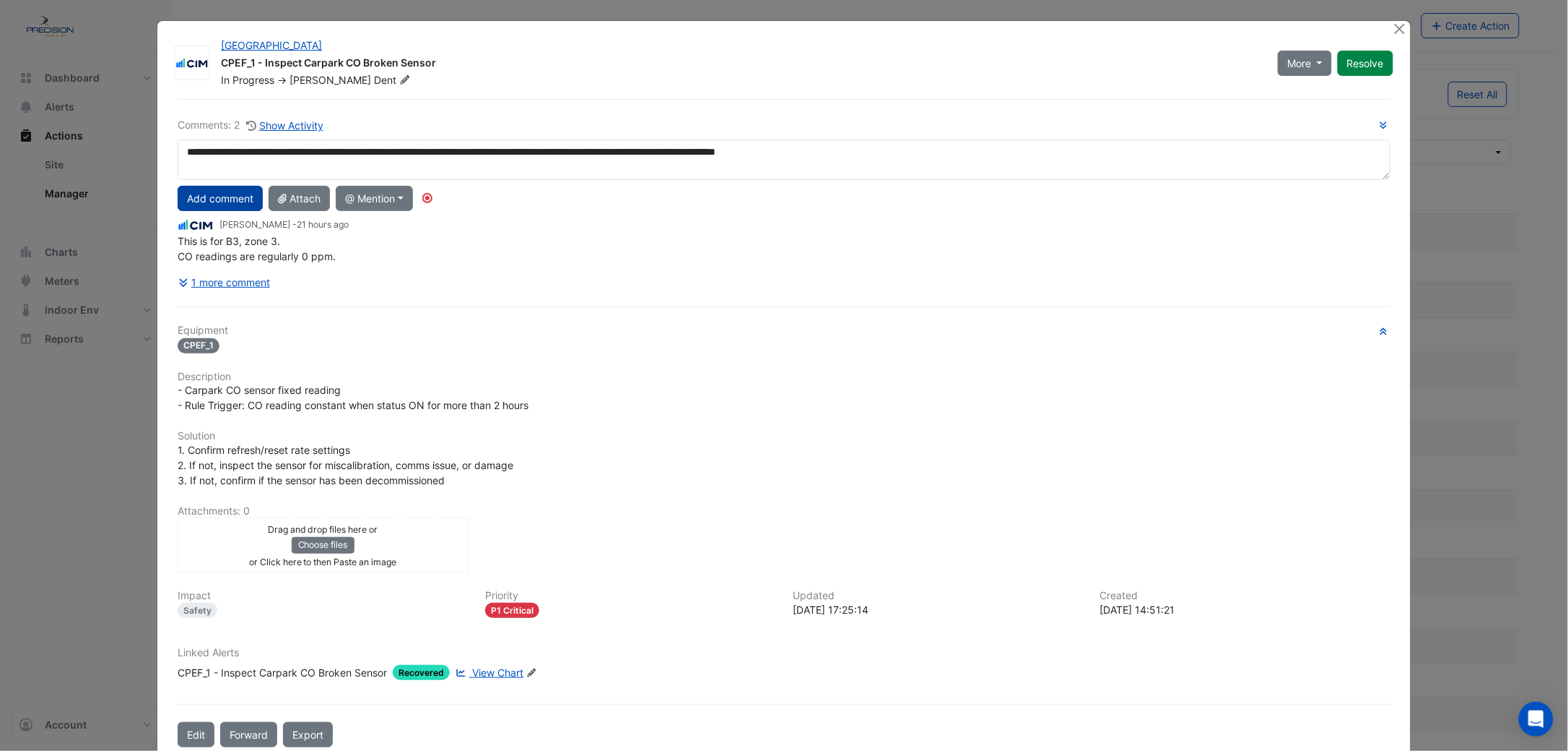
click at [204, 200] on button "Add comment" at bounding box center [220, 198] width 85 height 26
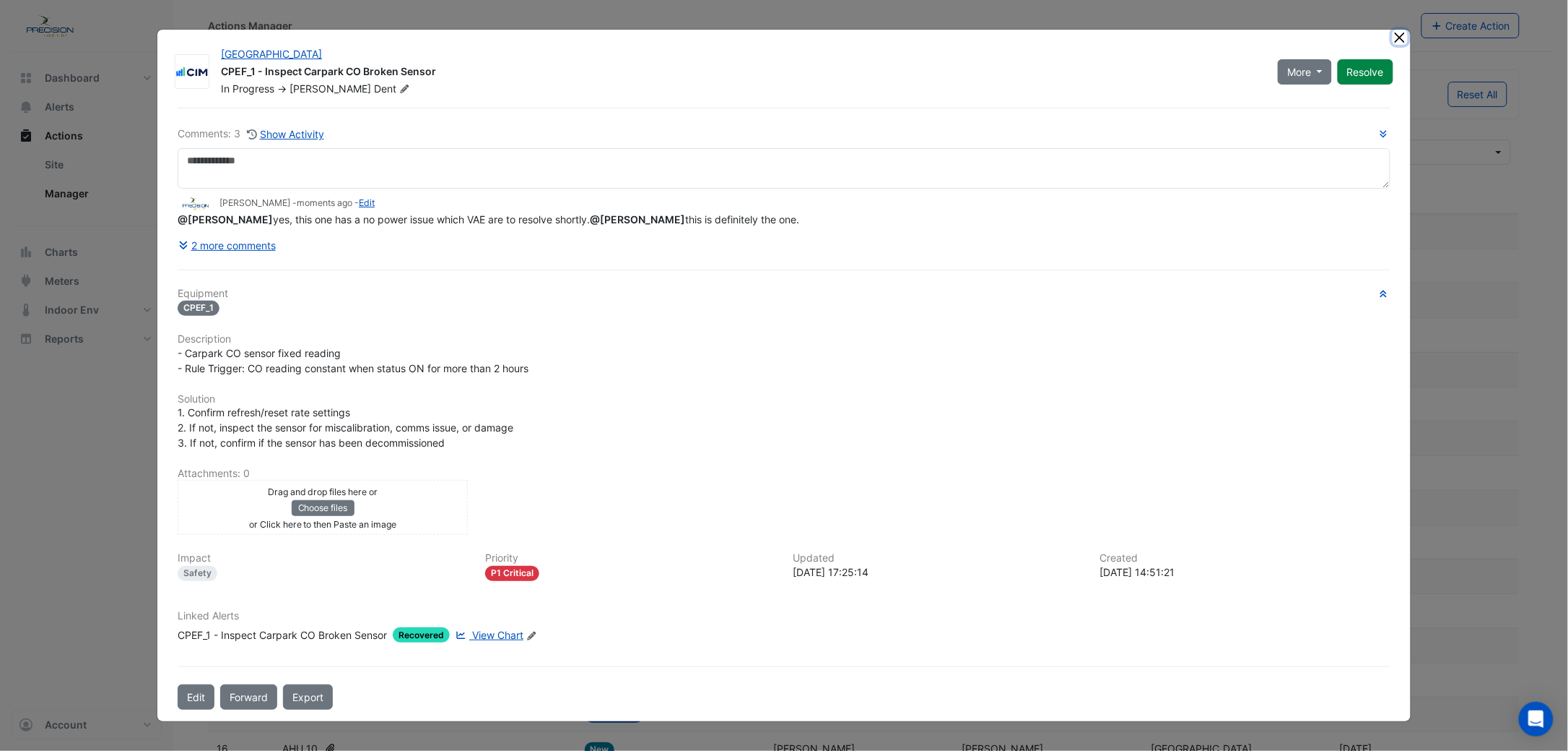
click at [1403, 41] on button "Close" at bounding box center [1399, 36] width 15 height 15
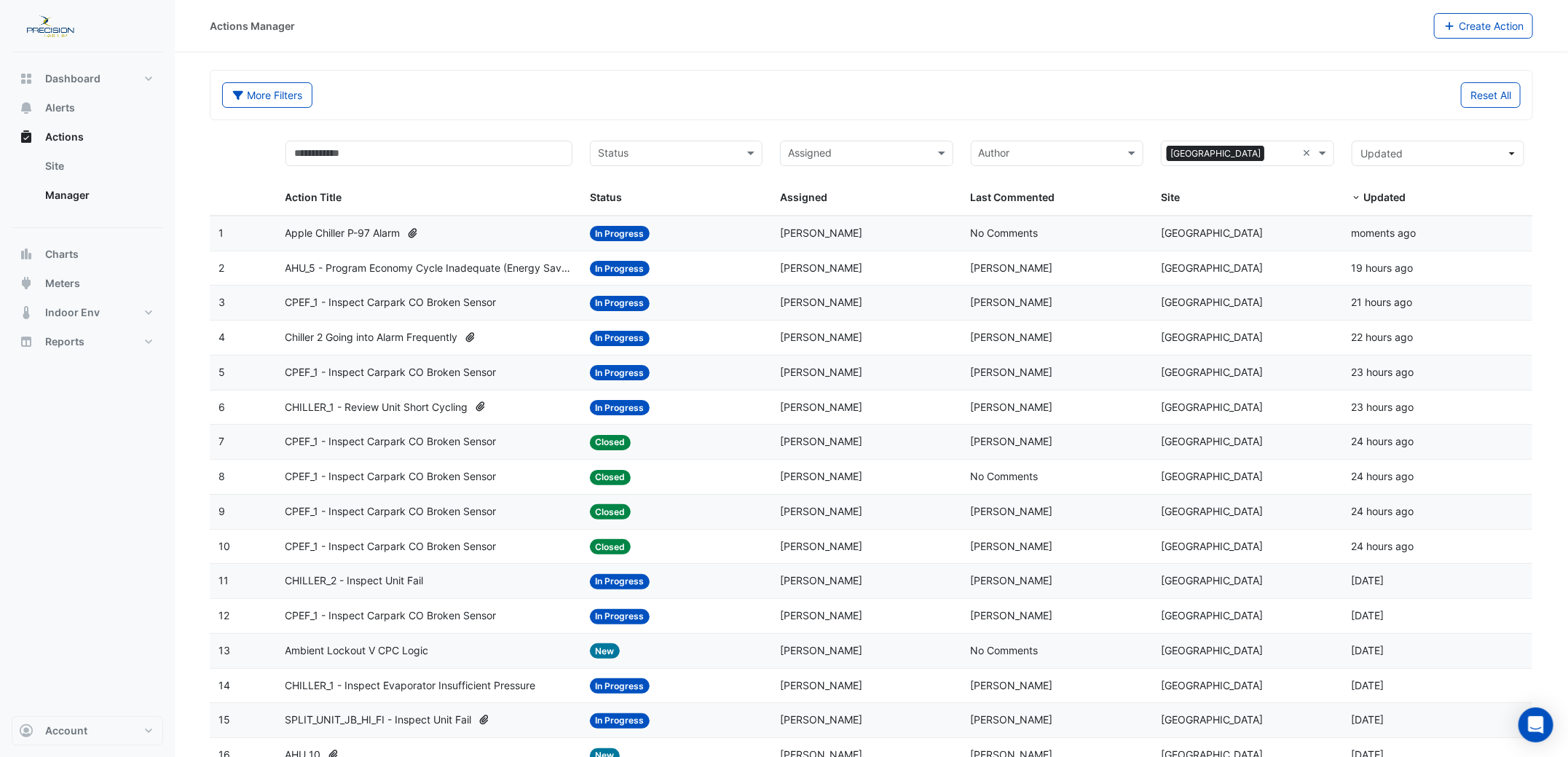
click at [930, 268] on div "Assigned: [PERSON_NAME]" at bounding box center [866, 268] width 172 height 17
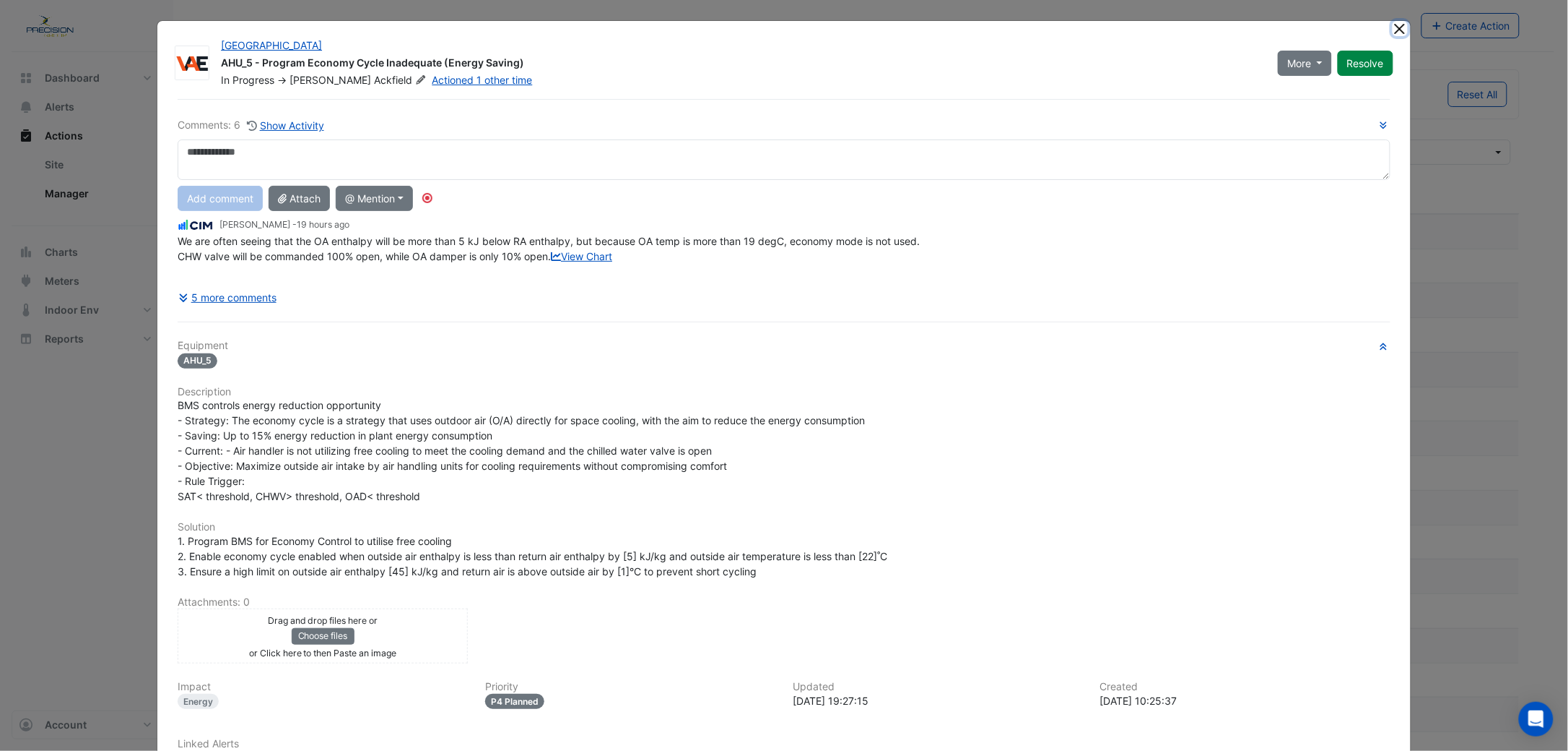
click at [1392, 34] on button "Close" at bounding box center [1399, 27] width 15 height 15
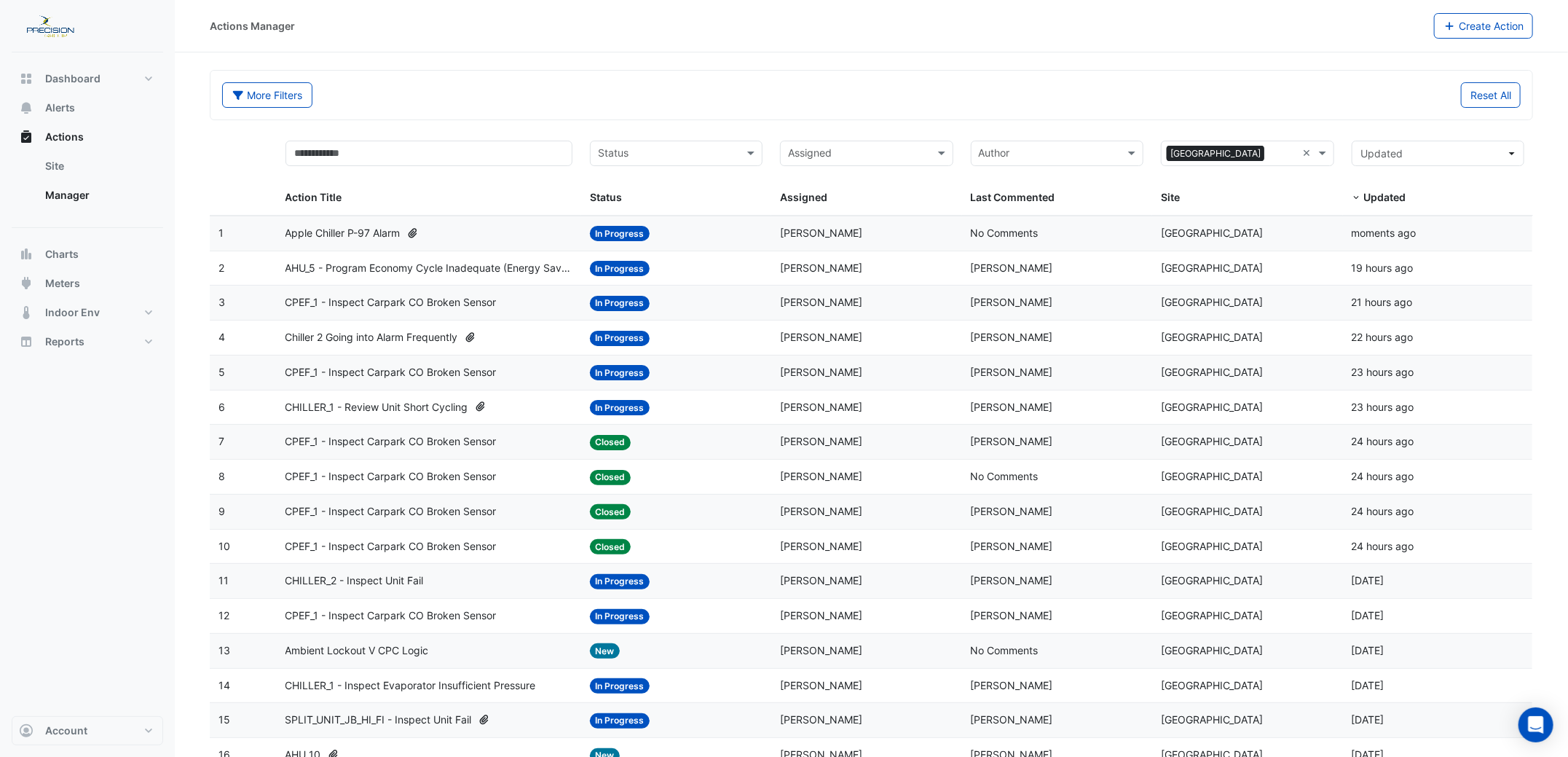
click at [975, 334] on span "[PERSON_NAME]" at bounding box center [1012, 336] width 82 height 13
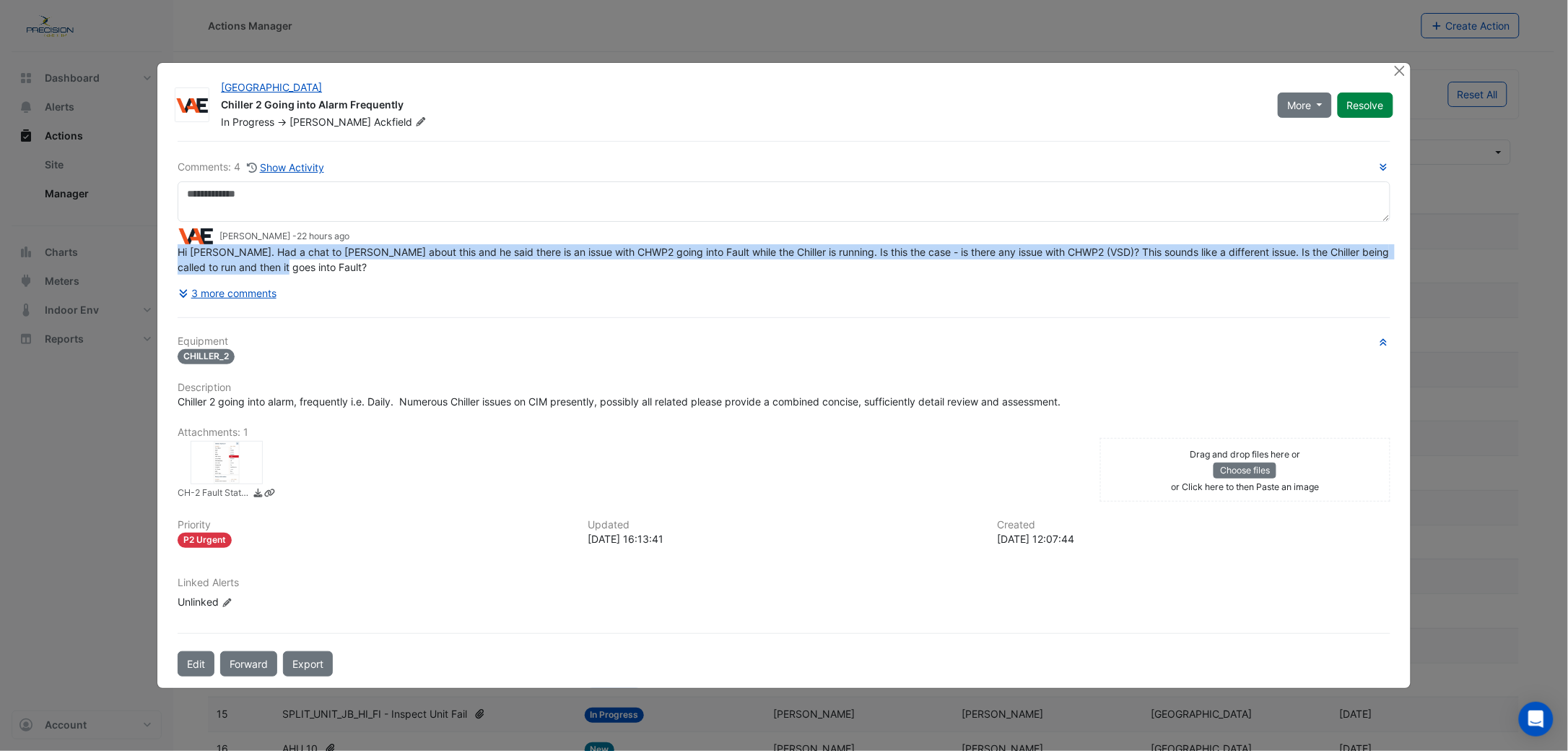
drag, startPoint x: 283, startPoint y: 283, endPoint x: 168, endPoint y: 255, distance: 118.4
click at [169, 255] on div "Comments: 4 Show Activity [PERSON_NAME] - 22 hours ago Hi [PERSON_NAME]. Had a …" at bounding box center [784, 407] width 1230 height 535
drag, startPoint x: 168, startPoint y: 255, endPoint x: 285, endPoint y: 267, distance: 117.6
click at [285, 267] on span "Hi [PERSON_NAME]. Had a chat to [PERSON_NAME] about this and he said there is a…" at bounding box center [785, 259] width 1215 height 27
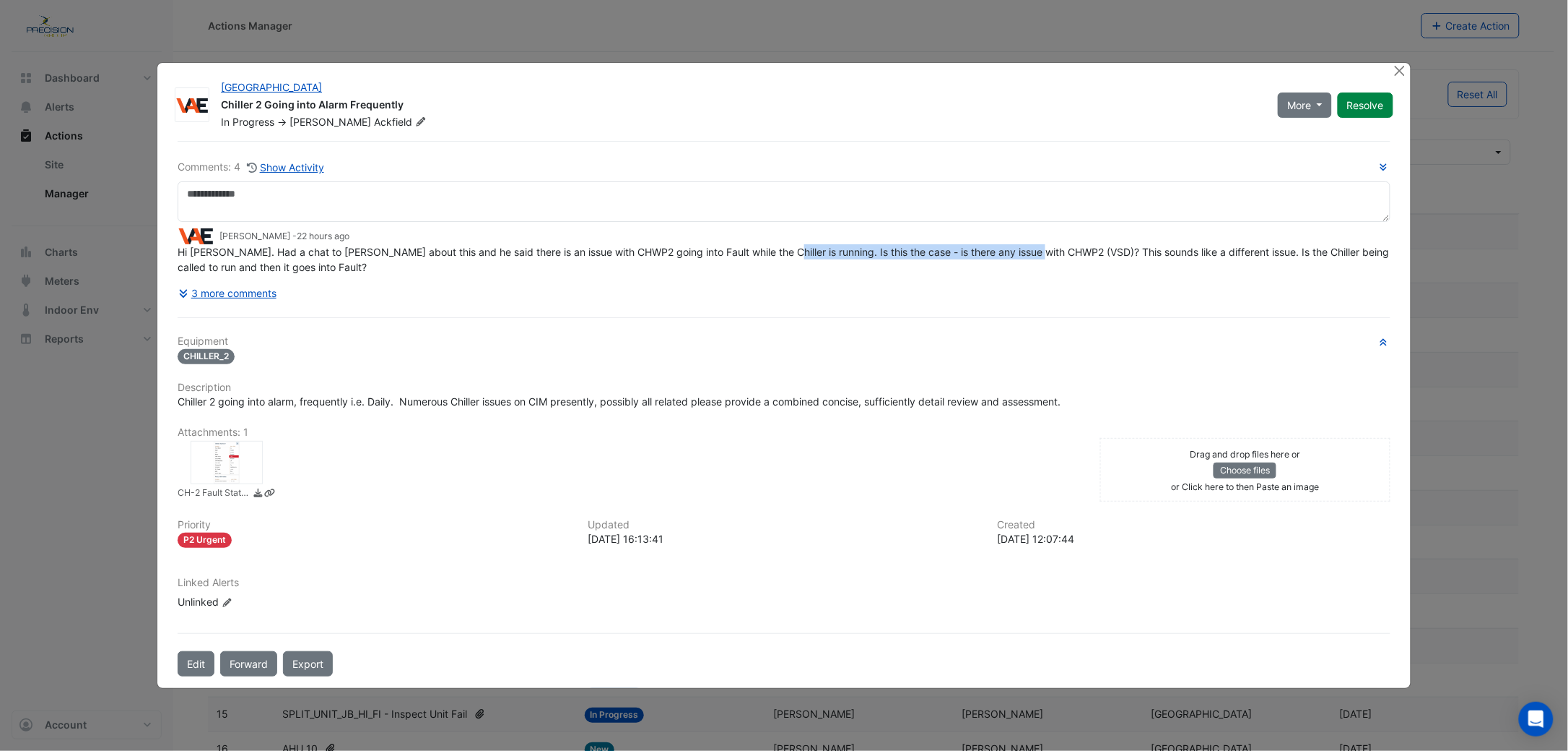
drag, startPoint x: 1035, startPoint y: 252, endPoint x: 764, endPoint y: 248, distance: 271.0
click at [764, 248] on span "Hi [PERSON_NAME]. Had a chat to [PERSON_NAME] about this and he said there is a…" at bounding box center [785, 259] width 1215 height 27
click at [1400, 70] on button "Close" at bounding box center [1399, 70] width 15 height 15
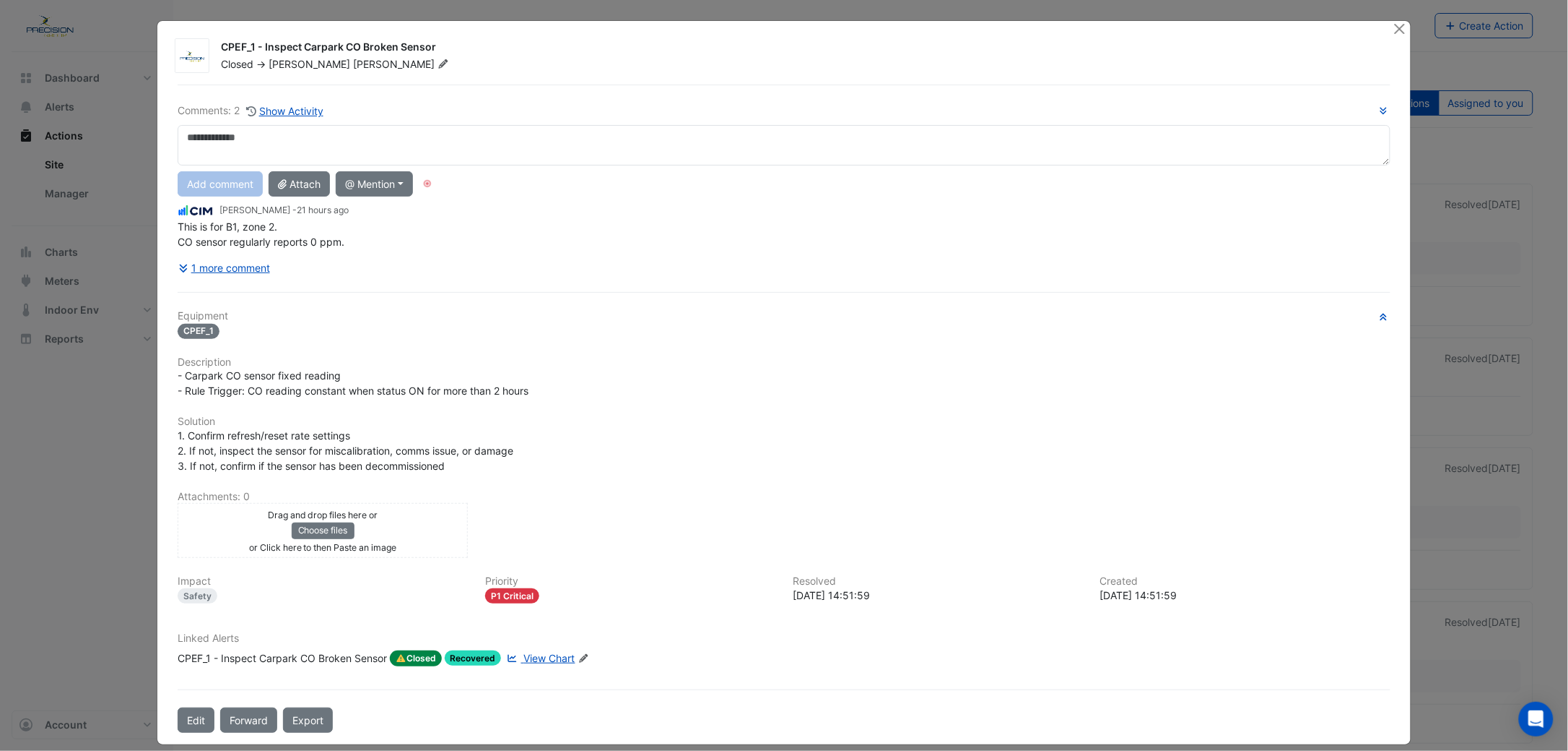
click at [210, 140] on textarea at bounding box center [784, 144] width 1213 height 40
click at [358, 182] on button "@ Mention" at bounding box center [374, 184] width 78 height 26
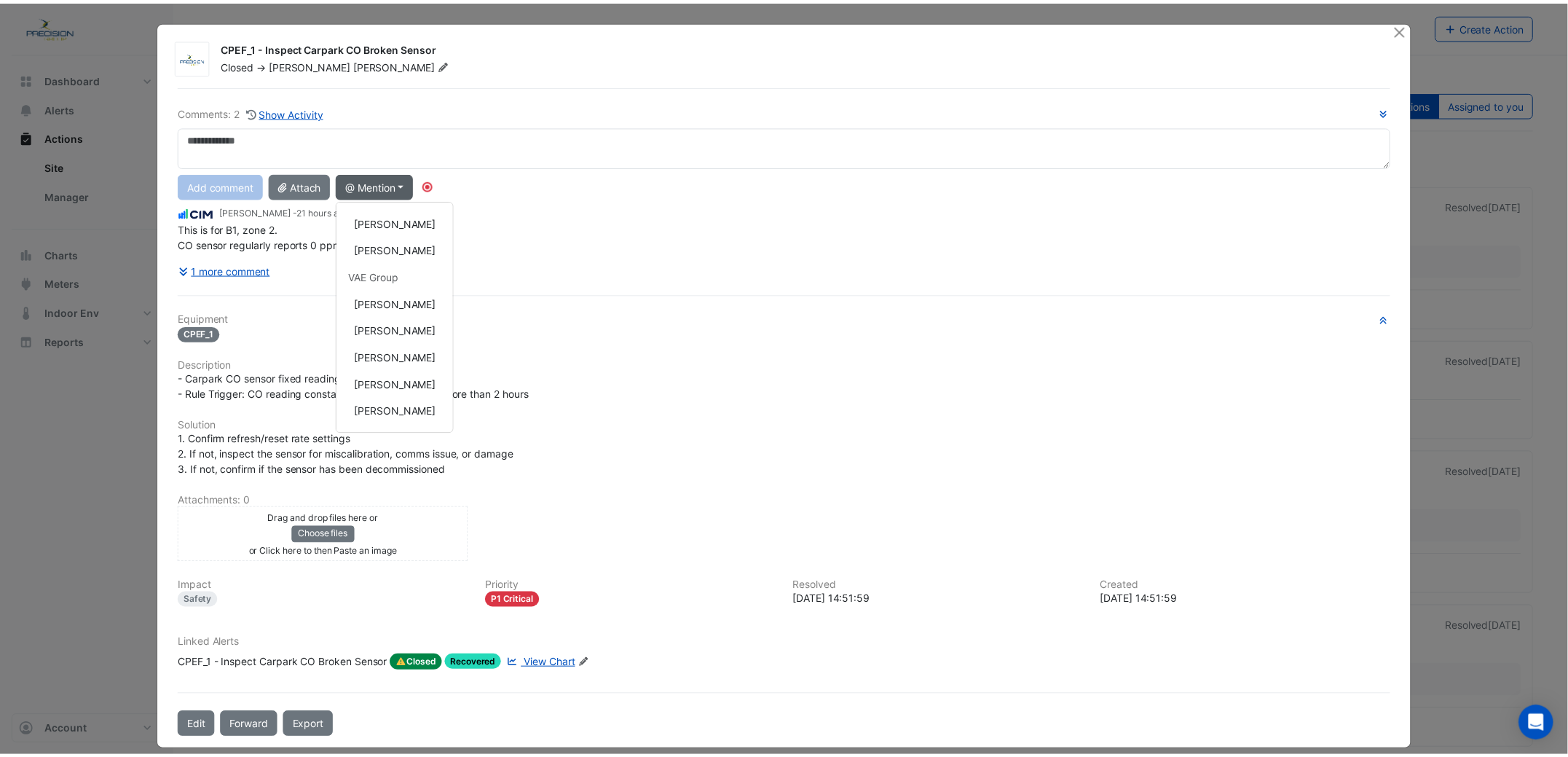
scroll to position [250, 0]
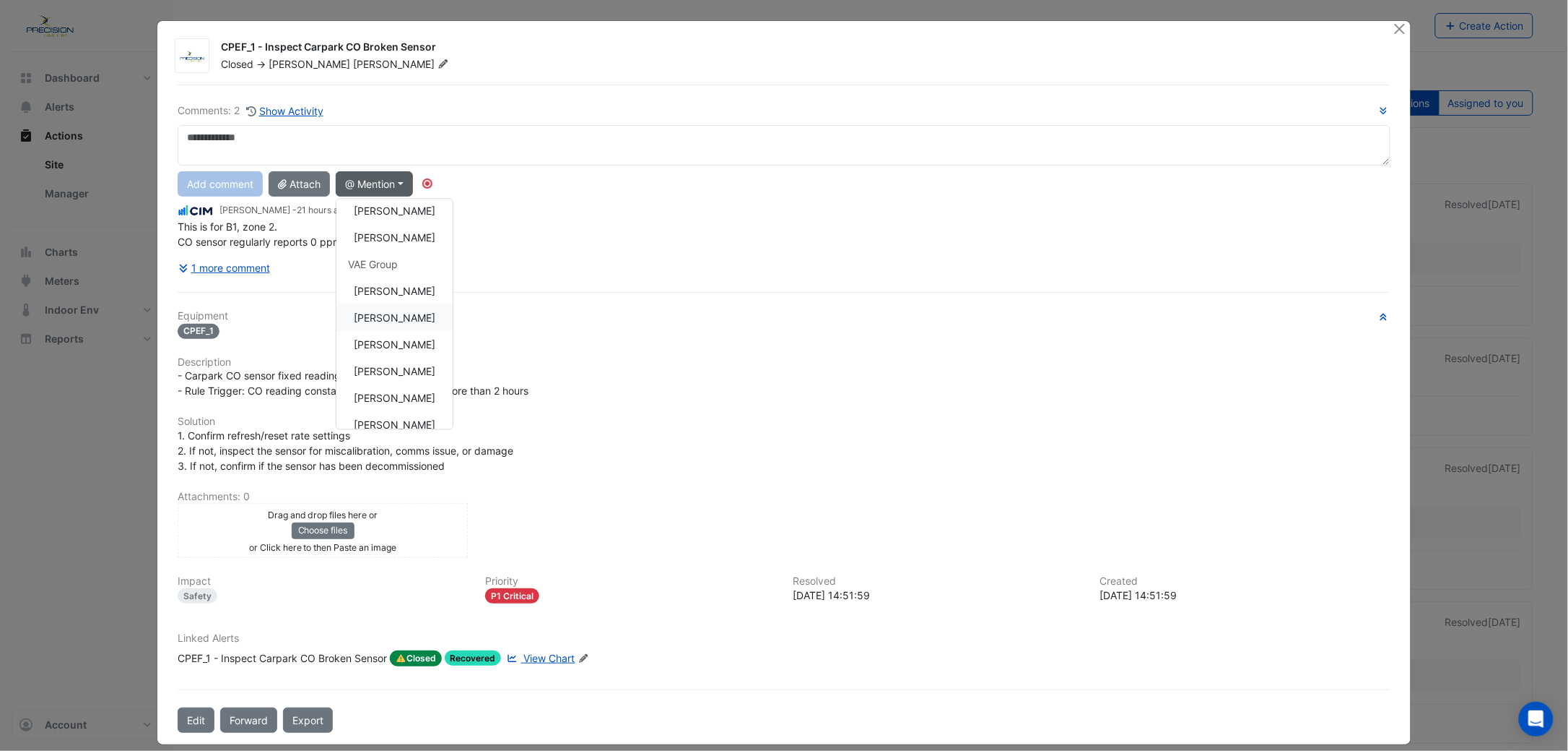
click at [388, 318] on button "[PERSON_NAME]" at bounding box center [394, 317] width 116 height 27
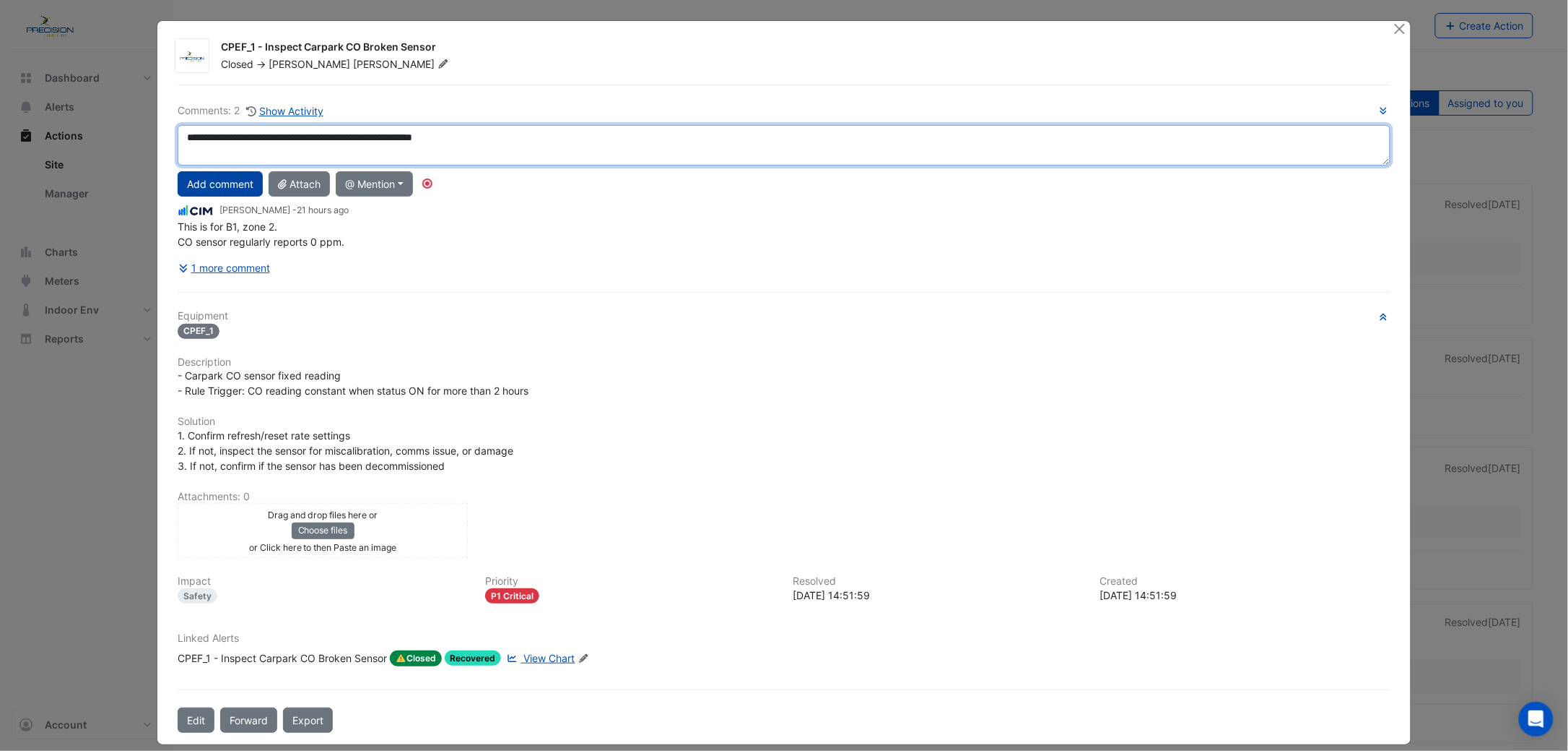
type textarea "**********"
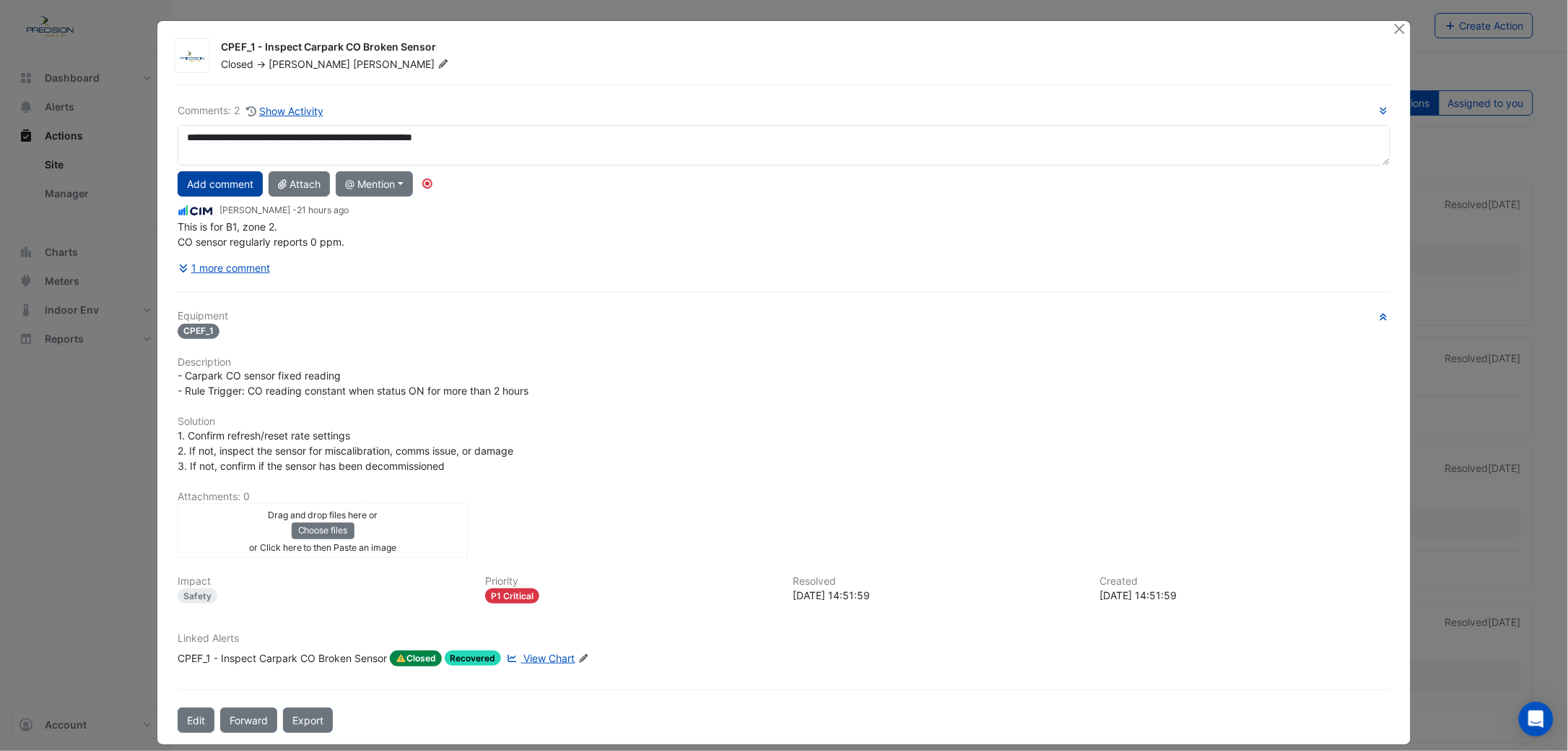
click at [187, 182] on button "Add comment" at bounding box center [220, 184] width 85 height 26
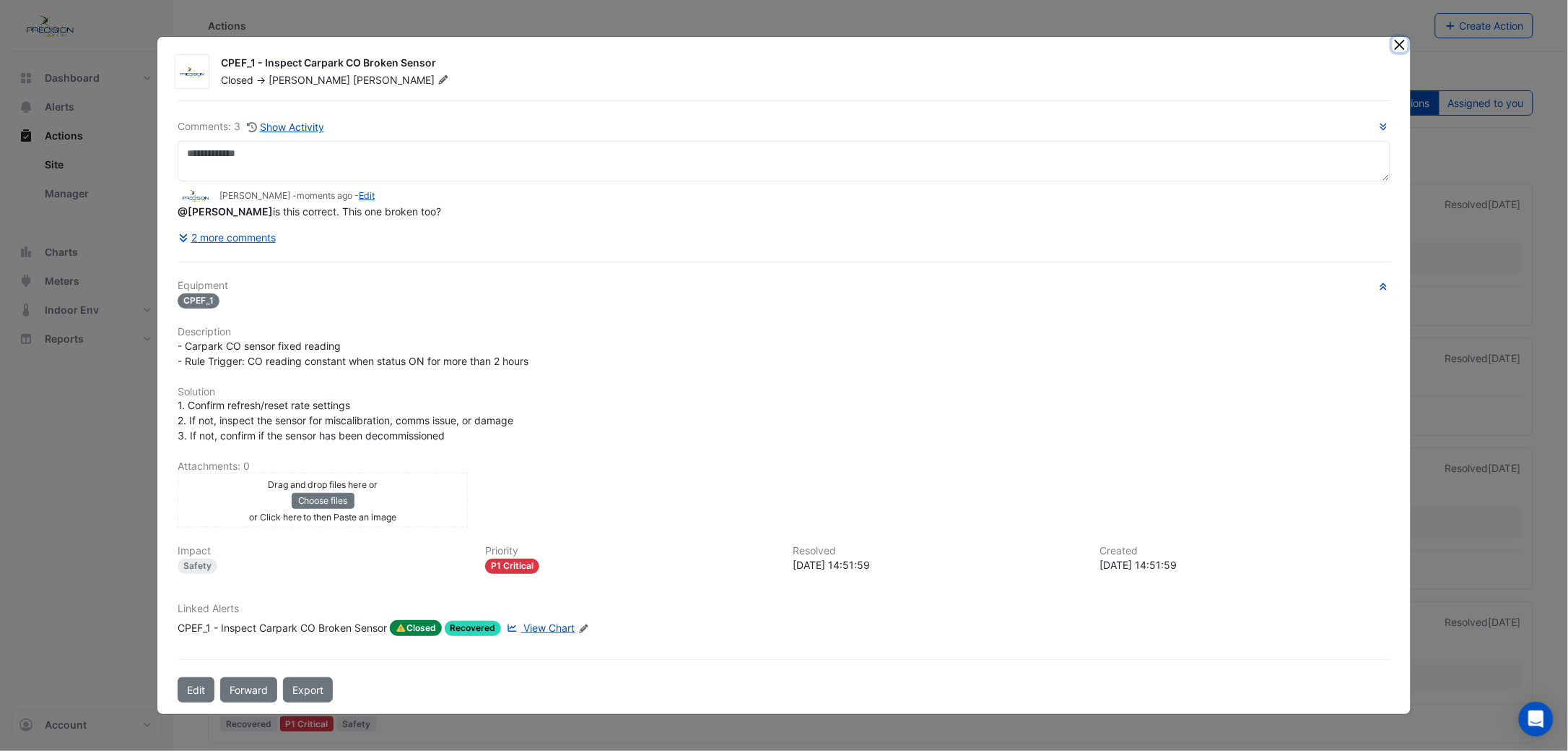
click at [1403, 42] on button "Close" at bounding box center [1399, 44] width 15 height 15
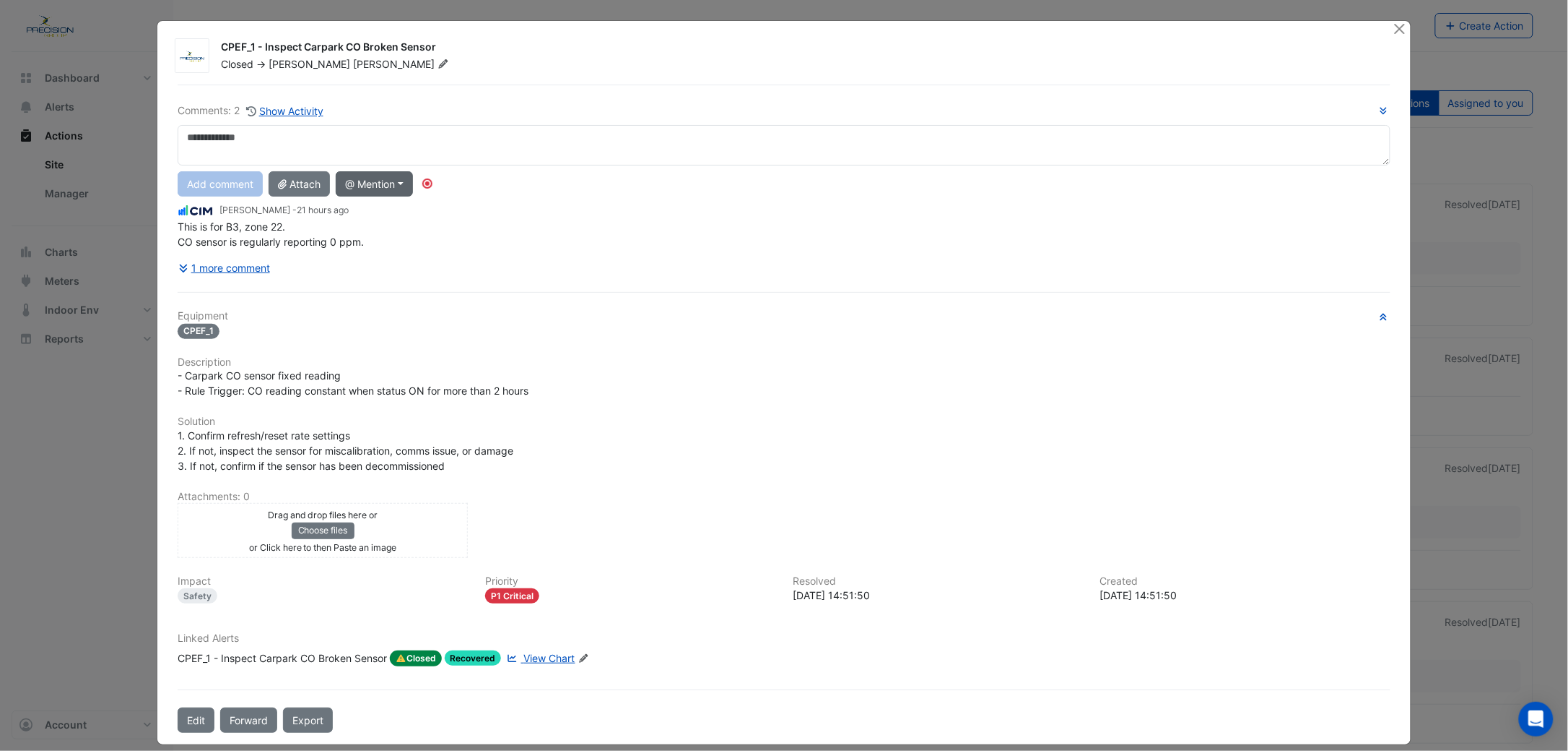
click at [392, 176] on button "@ Mention" at bounding box center [374, 184] width 78 height 26
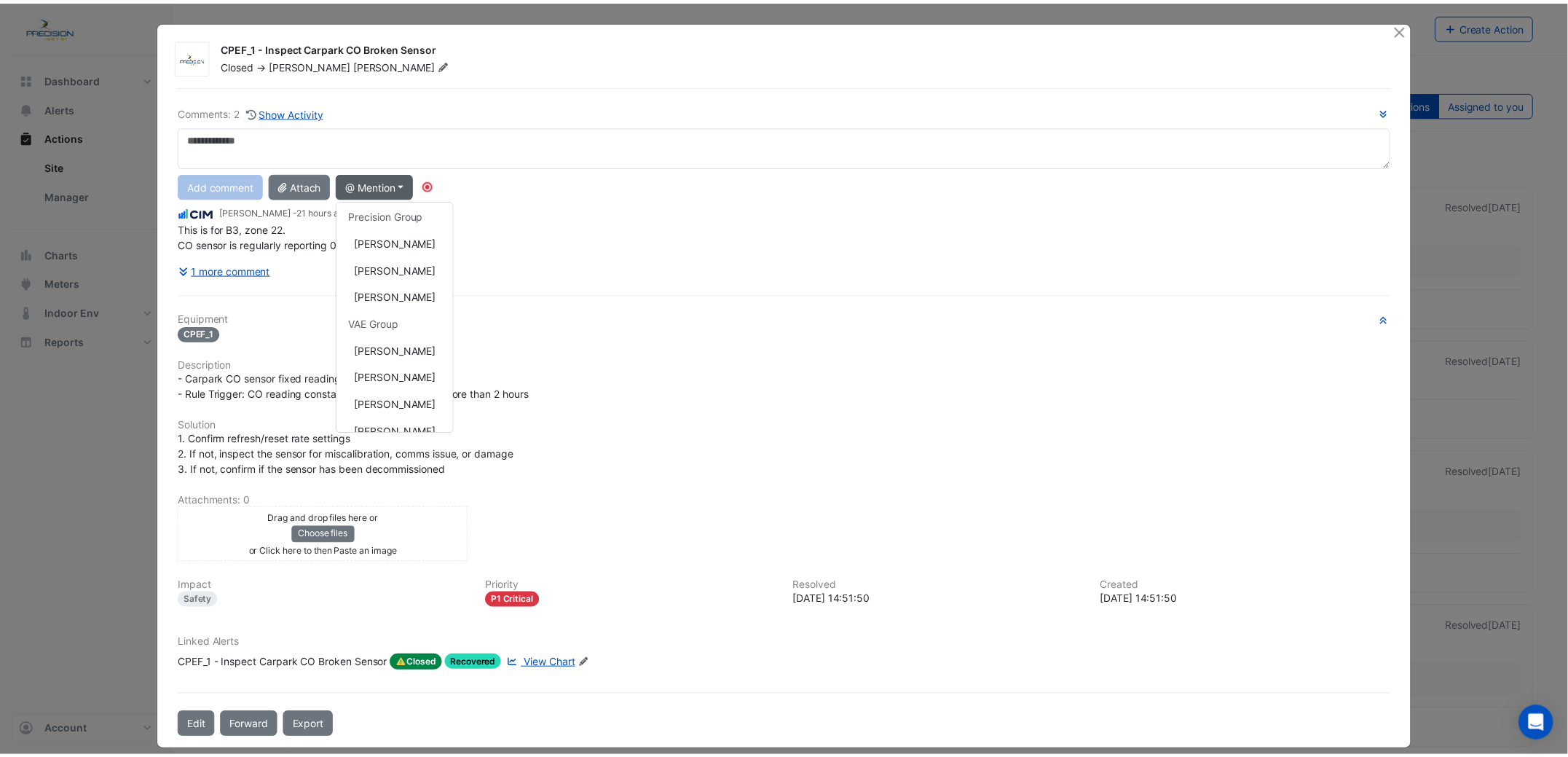
scroll to position [196, 0]
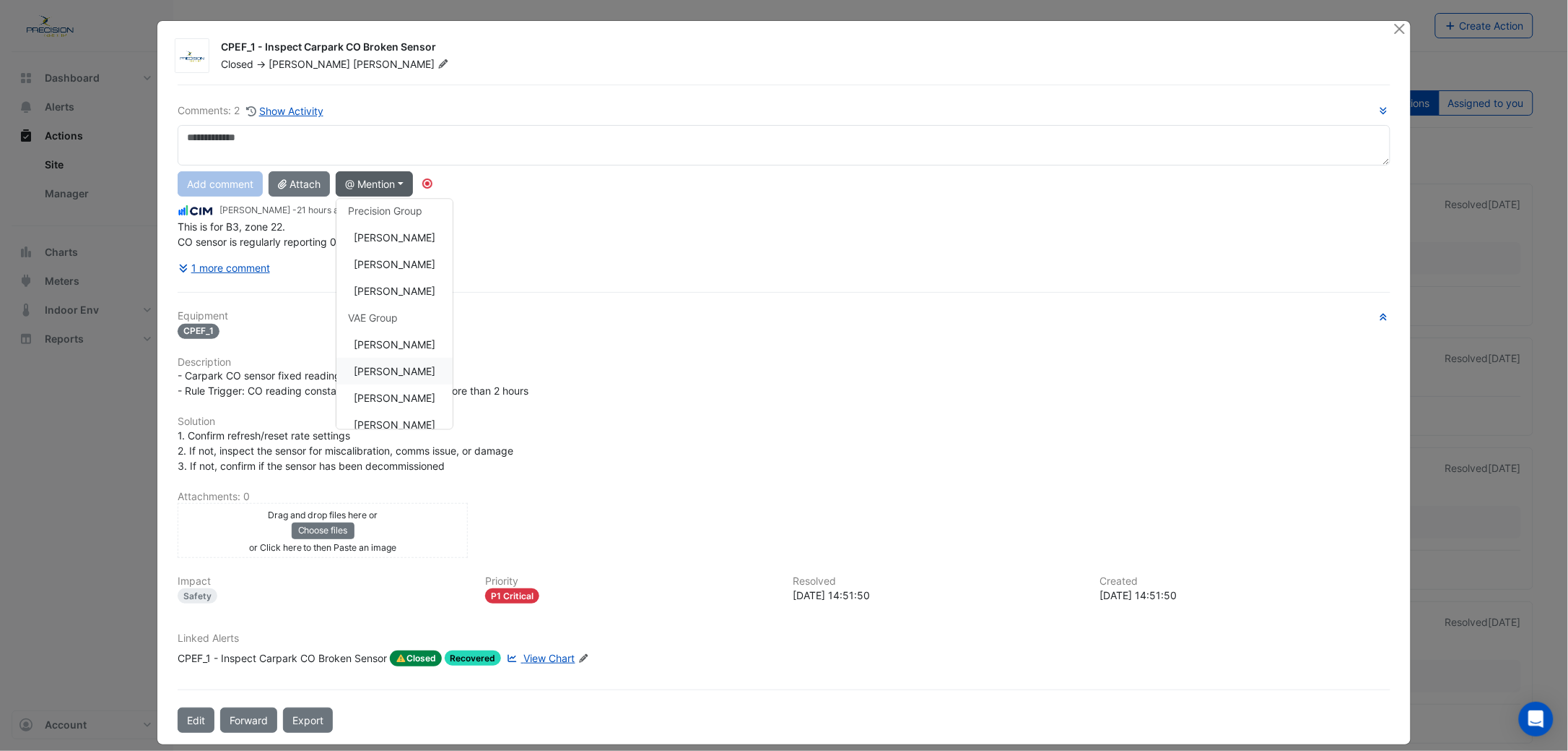
click at [377, 364] on button "[PERSON_NAME]" at bounding box center [394, 371] width 116 height 27
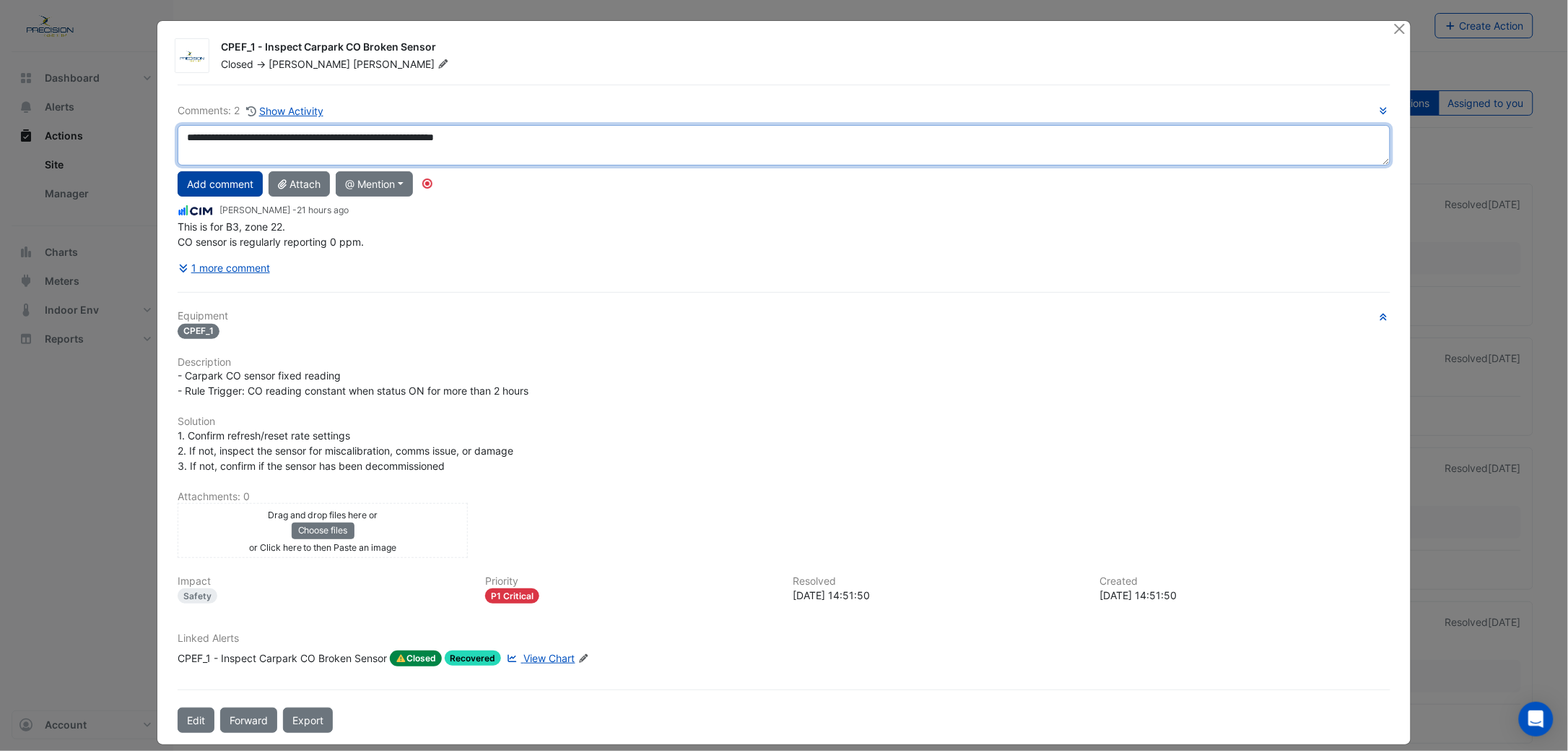
type textarea "**********"
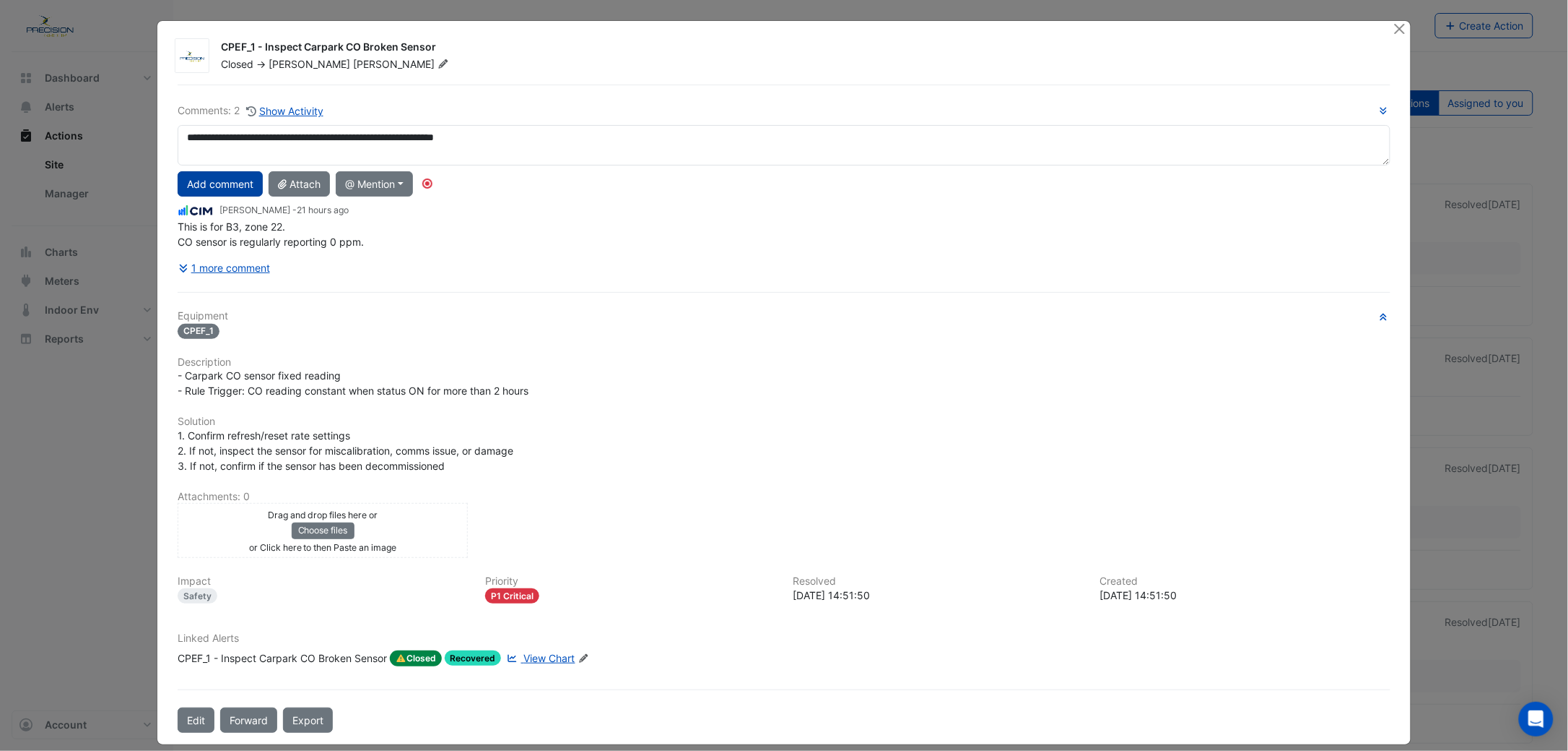
click at [196, 185] on button "Add comment" at bounding box center [220, 184] width 85 height 26
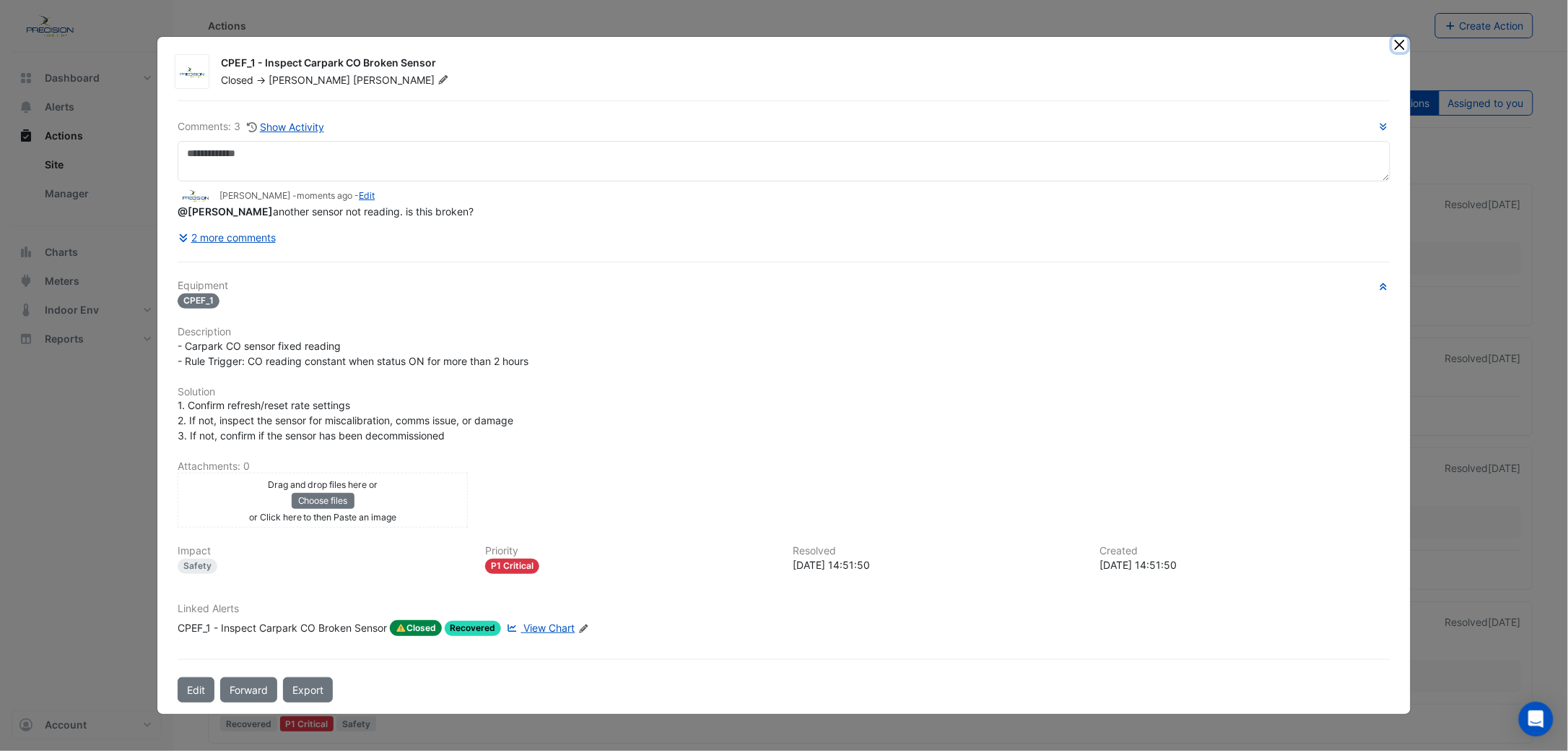
click at [1395, 47] on button "Close" at bounding box center [1399, 44] width 15 height 15
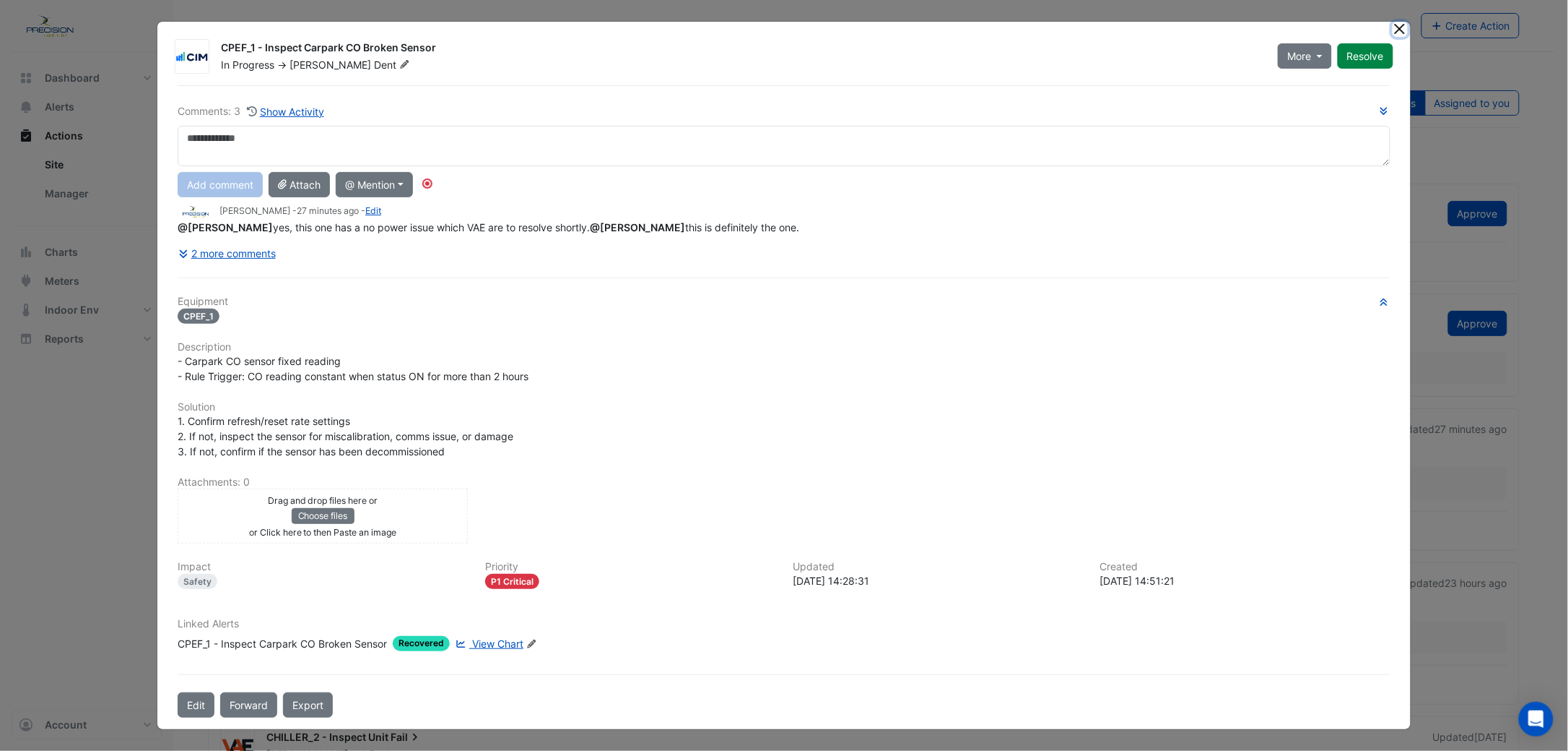
click at [1397, 29] on button "Close" at bounding box center [1399, 28] width 15 height 15
